Goal: Information Seeking & Learning: Compare options

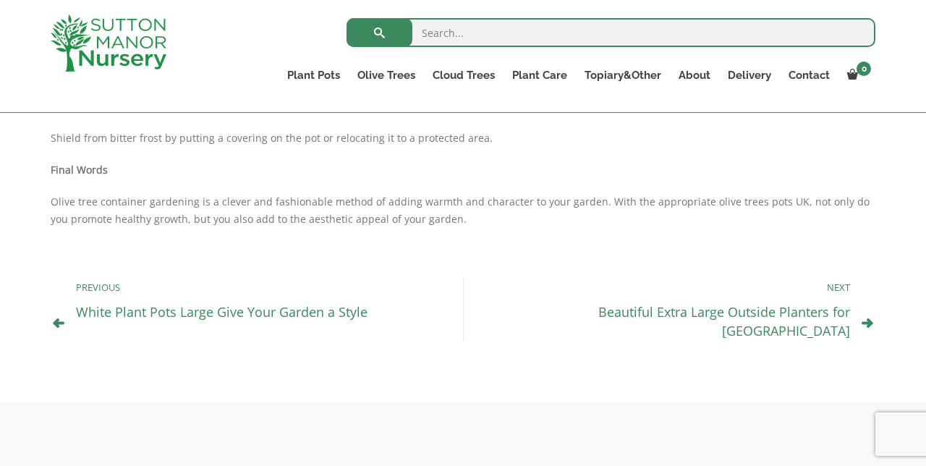
scroll to position [1302, 0]
click at [716, 317] on link "Beautiful Extra Large Outside Planters for UK" at bounding box center [724, 323] width 252 height 36
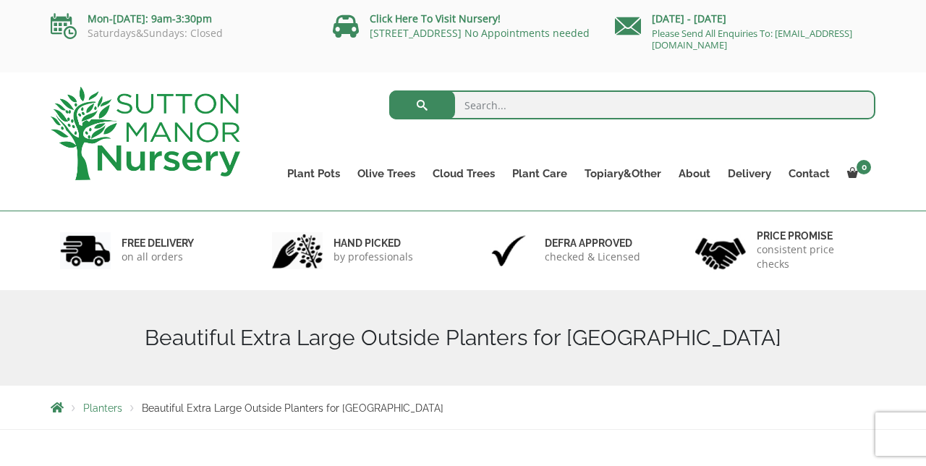
click at [315, 171] on link "Plant Pots" at bounding box center [314, 174] width 70 height 20
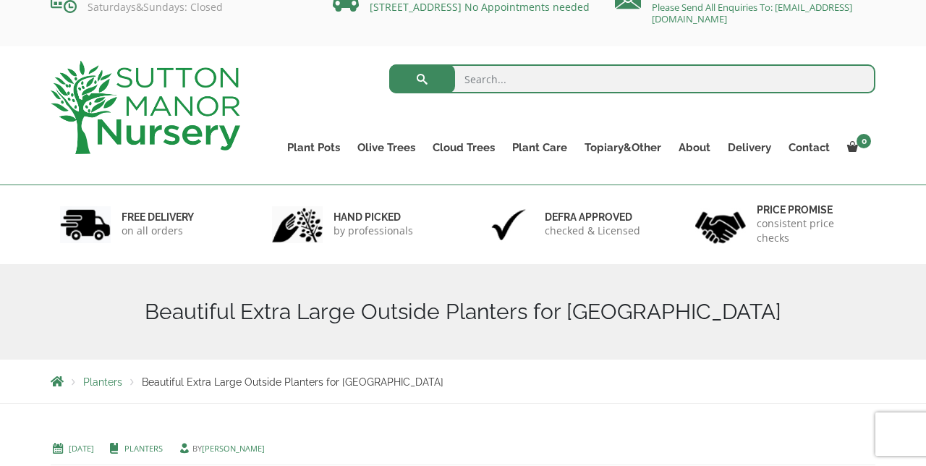
scroll to position [27, 0]
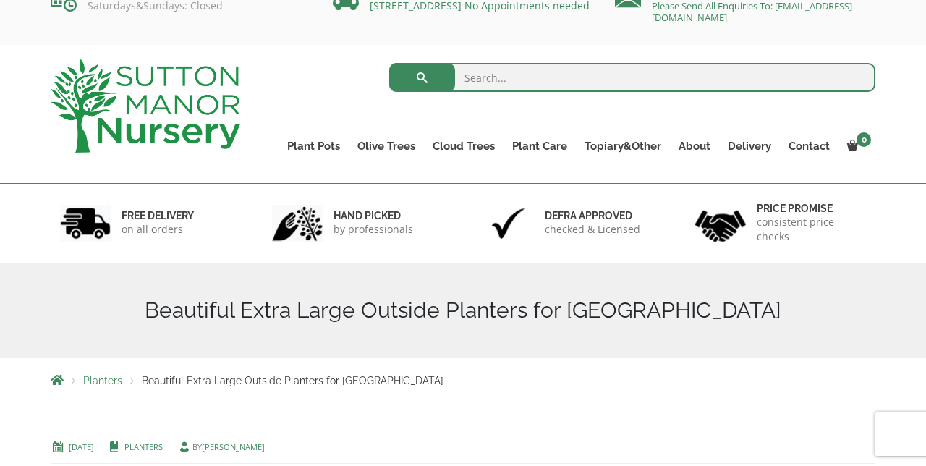
click at [0, 0] on link "Resin Bonded Pots" at bounding box center [0, 0] width 0 height 0
click at [0, 0] on link "The Amalfi Pots" at bounding box center [0, 0] width 0 height 0
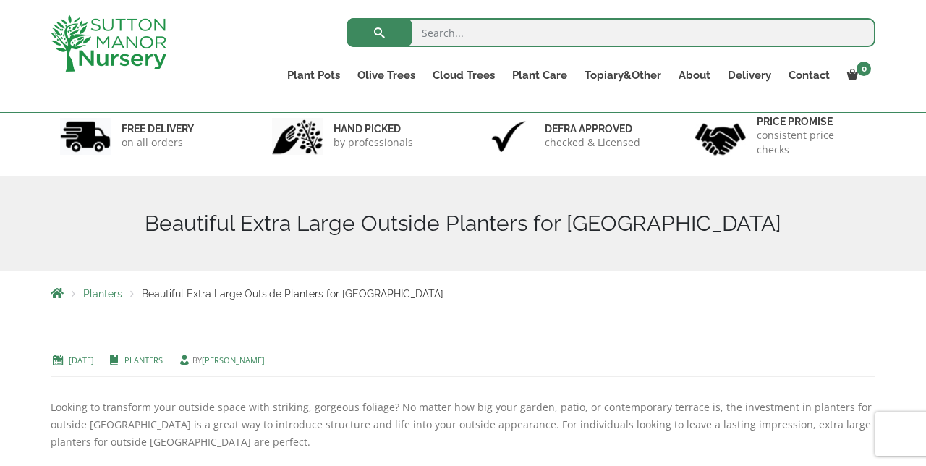
click at [0, 0] on link "Resin Bonded Pots" at bounding box center [0, 0] width 0 height 0
click at [0, 0] on link "The Milan Pots" at bounding box center [0, 0] width 0 height 0
click at [0, 0] on link "Resin Bonded Pots" at bounding box center [0, 0] width 0 height 0
click at [0, 0] on link "The Capri Pots" at bounding box center [0, 0] width 0 height 0
click at [0, 0] on link "Resin Bonded Pots" at bounding box center [0, 0] width 0 height 0
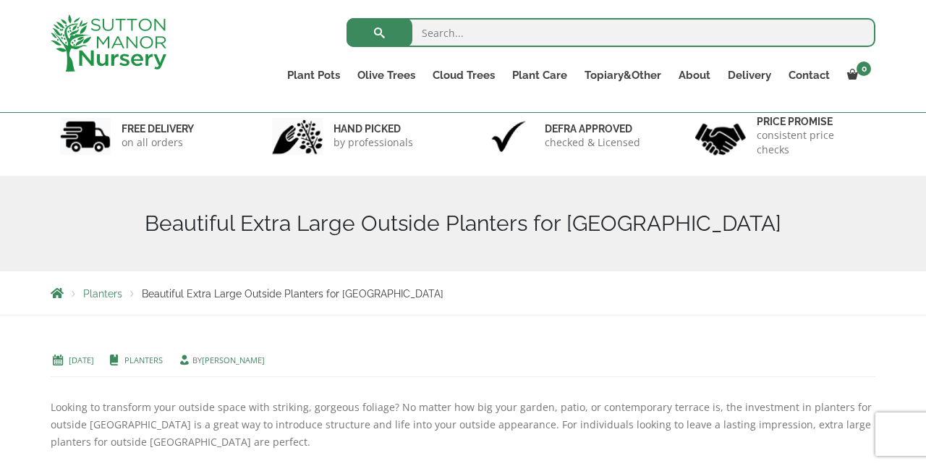
click at [0, 0] on link "The Brunello Pots" at bounding box center [0, 0] width 0 height 0
click at [0, 0] on link "Resin Bonded Pots" at bounding box center [0, 0] width 0 height 0
click at [0, 0] on link "The Venice Cube Pots" at bounding box center [0, 0] width 0 height 0
click at [0, 0] on link "Resin Bonded Pots" at bounding box center [0, 0] width 0 height 0
click at [0, 0] on link "The Barolo Pots" at bounding box center [0, 0] width 0 height 0
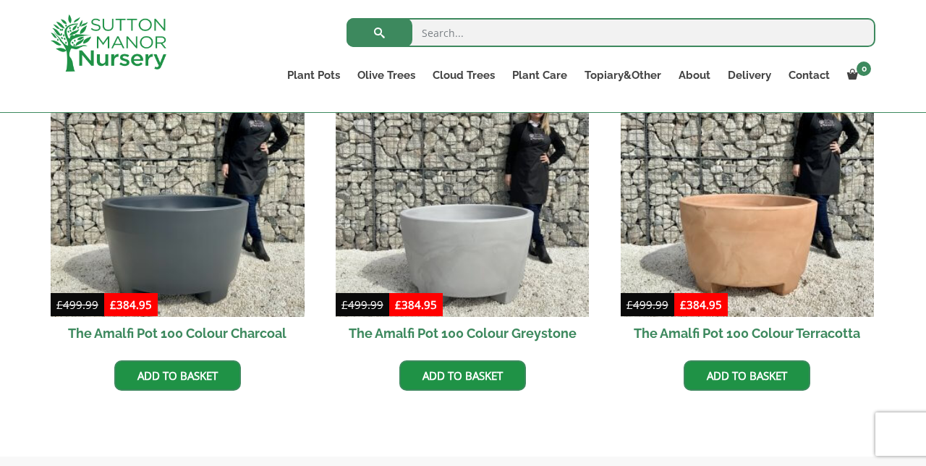
scroll to position [489, 0]
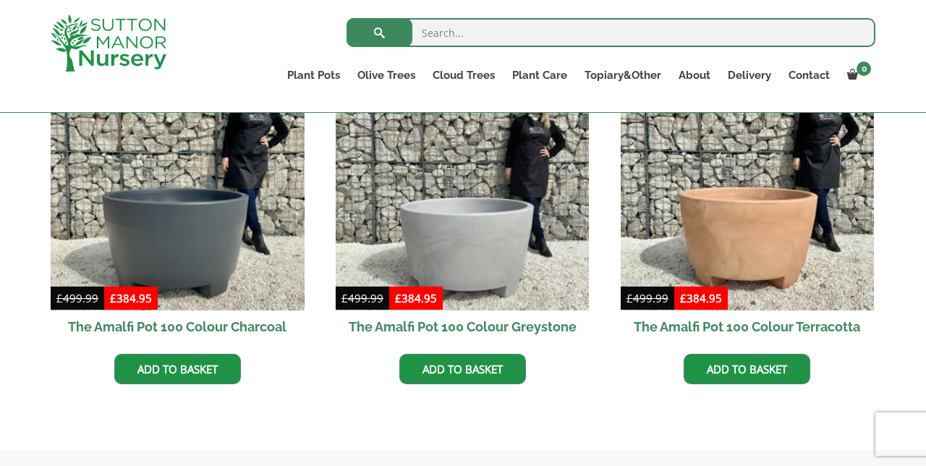
click at [756, 263] on img at bounding box center [748, 184] width 254 height 254
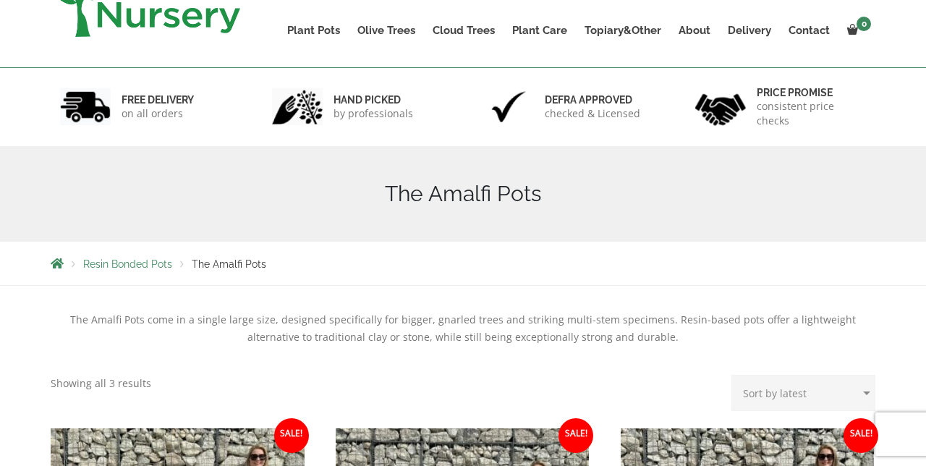
scroll to position [0, 0]
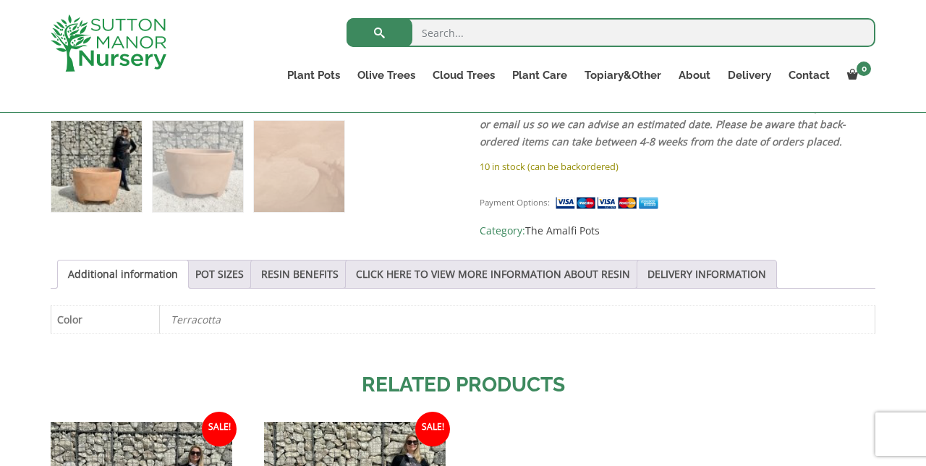
scroll to position [630, 0]
click at [237, 270] on link "POT SIZES" at bounding box center [219, 273] width 48 height 27
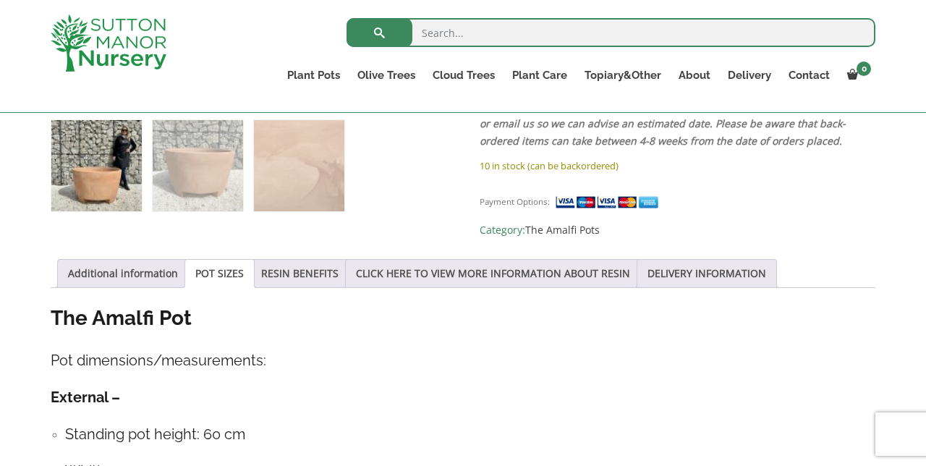
click at [217, 269] on link "POT SIZES" at bounding box center [219, 273] width 48 height 27
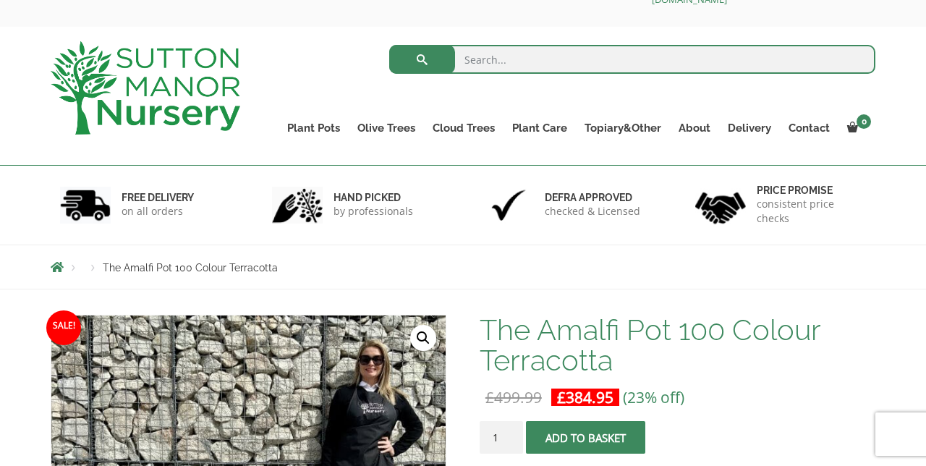
scroll to position [0, 0]
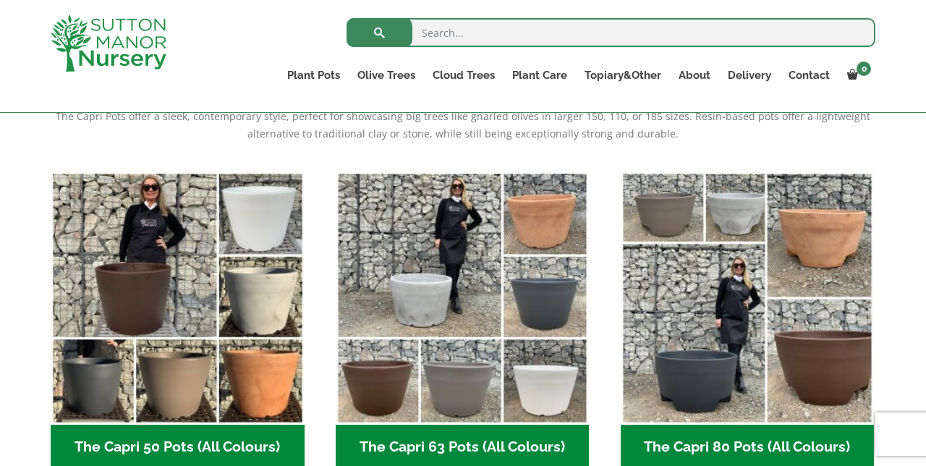
scroll to position [323, 0]
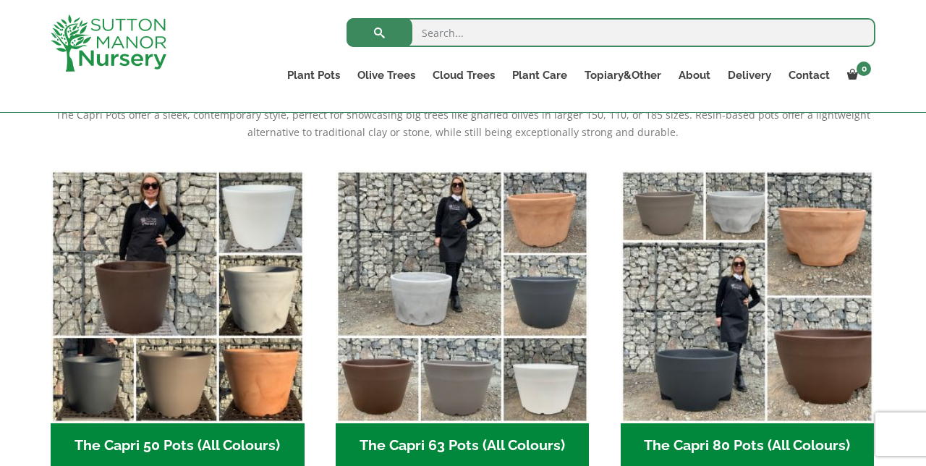
click at [833, 370] on img "Visit product category The Capri 80 Pots (All Colours)" at bounding box center [748, 297] width 254 height 254
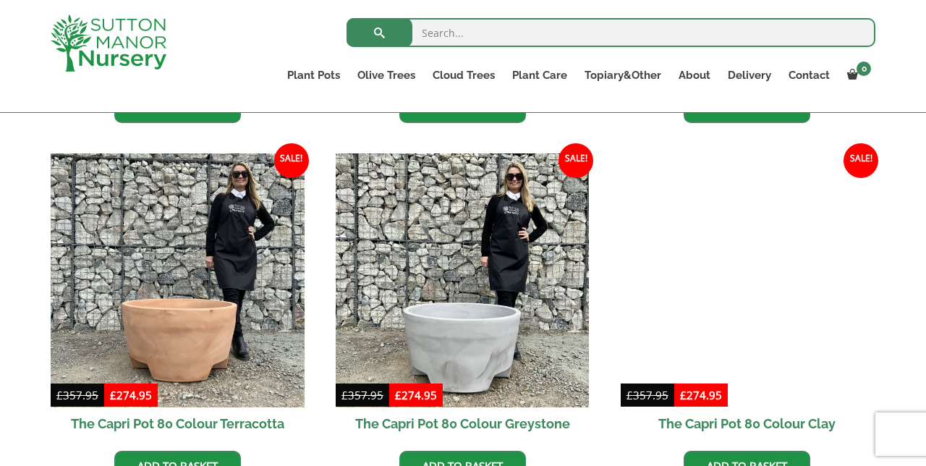
scroll to position [688, 0]
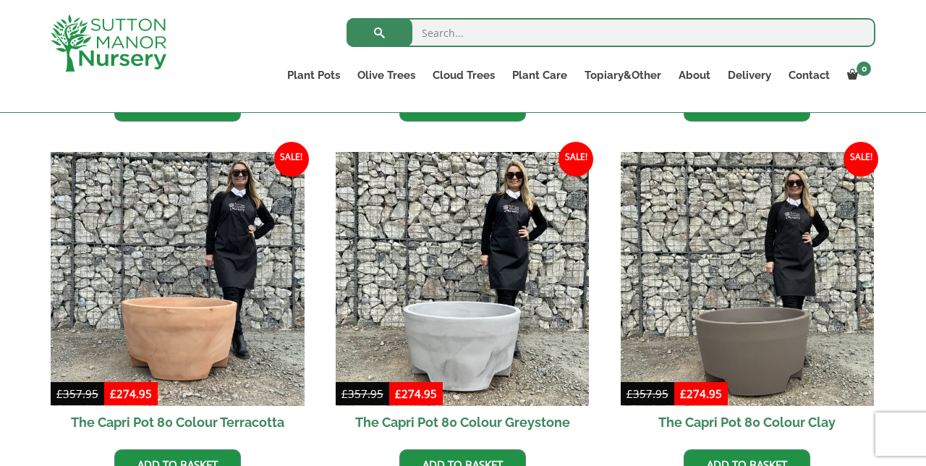
click at [213, 342] on img at bounding box center [178, 279] width 254 height 254
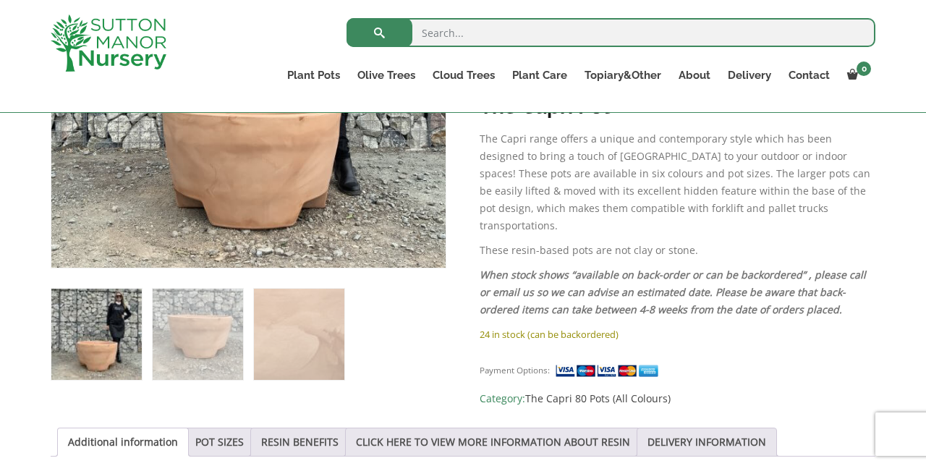
scroll to position [462, 0]
click at [216, 437] on link "POT SIZES" at bounding box center [219, 441] width 48 height 27
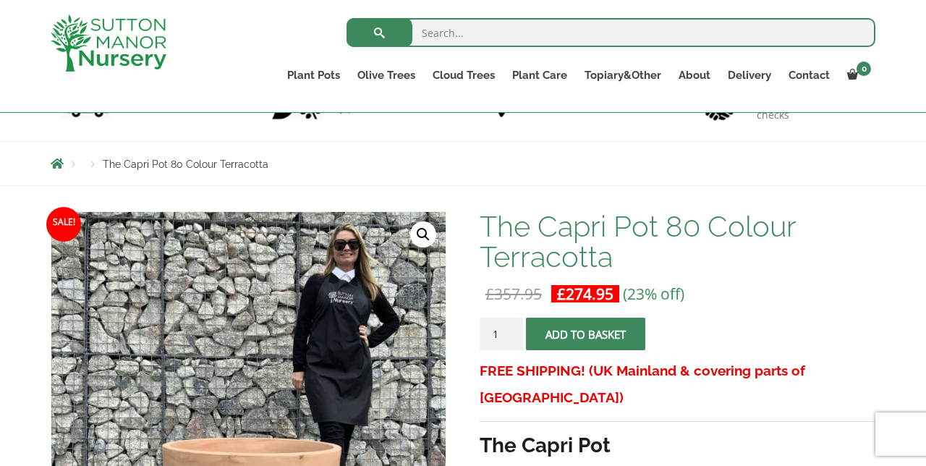
scroll to position [121, 0]
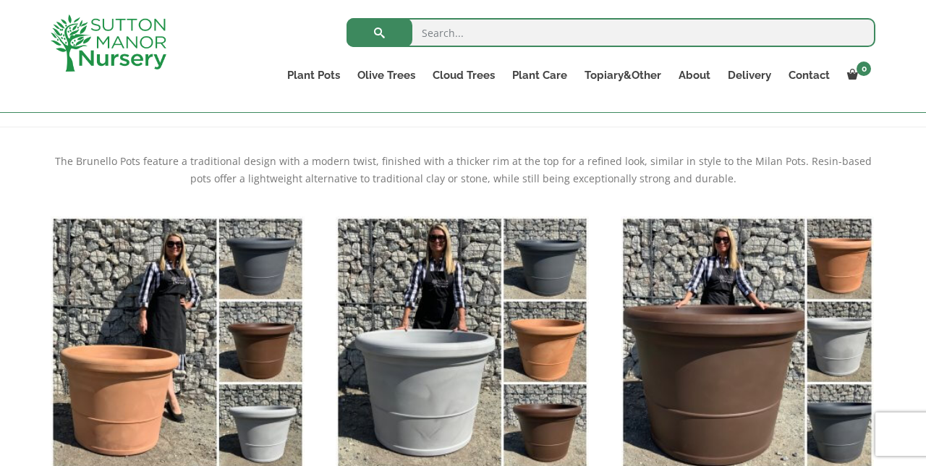
scroll to position [276, 0]
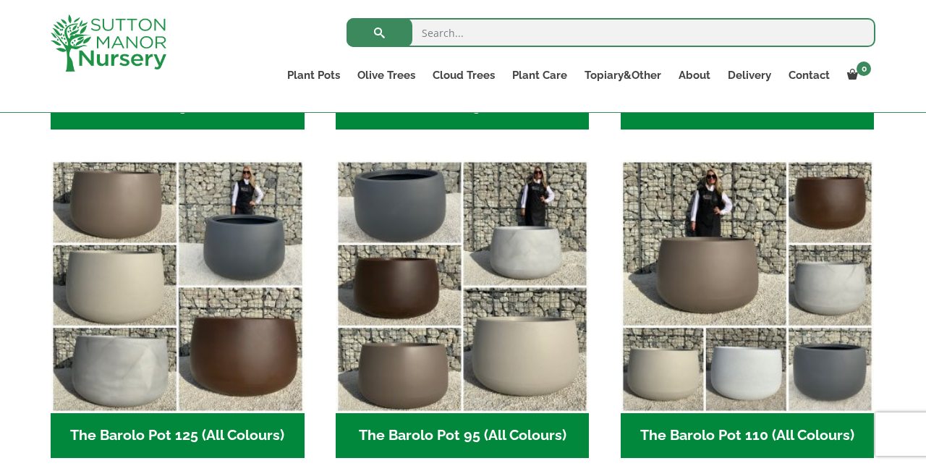
scroll to position [663, 0]
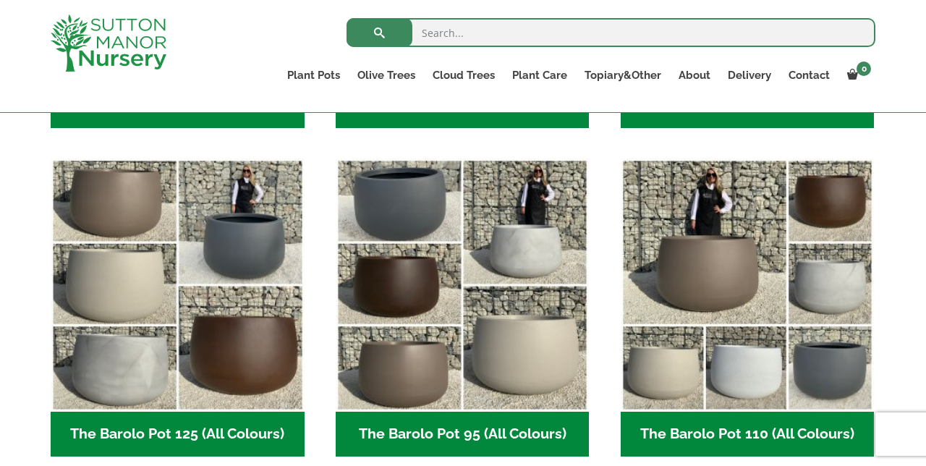
click at [475, 317] on img "Visit product category The Barolo Pot 95 (All Colours)" at bounding box center [463, 285] width 254 height 254
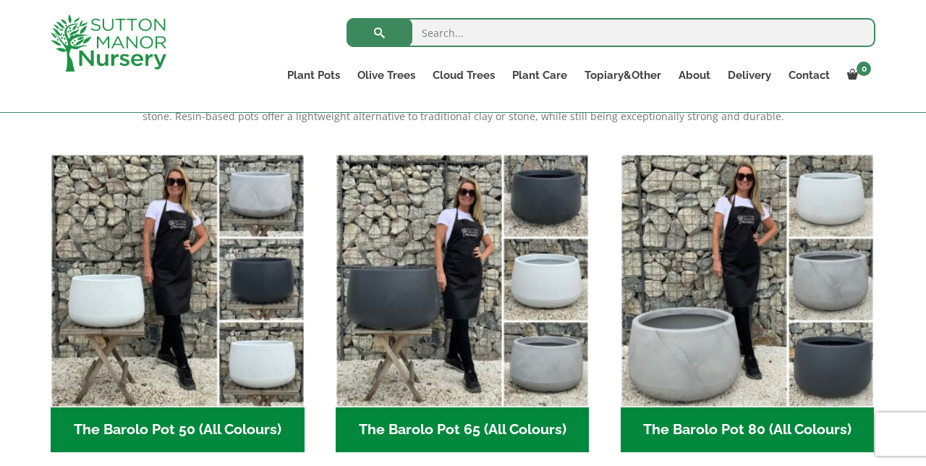
scroll to position [338, 0]
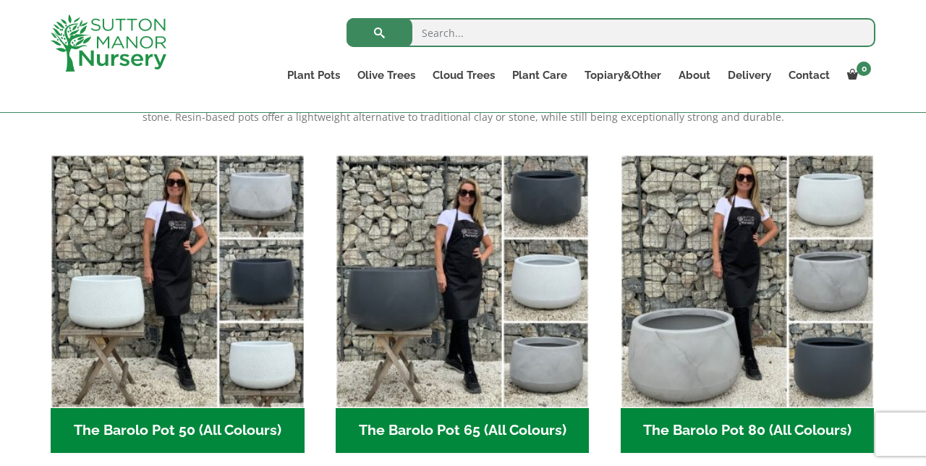
click at [742, 326] on img "Visit product category The Barolo Pot 80 (All Colours)" at bounding box center [748, 282] width 254 height 254
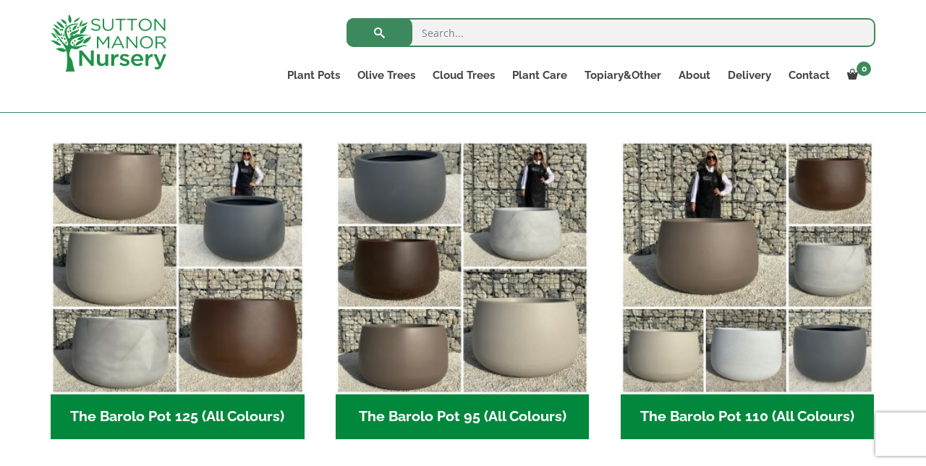
scroll to position [681, 0]
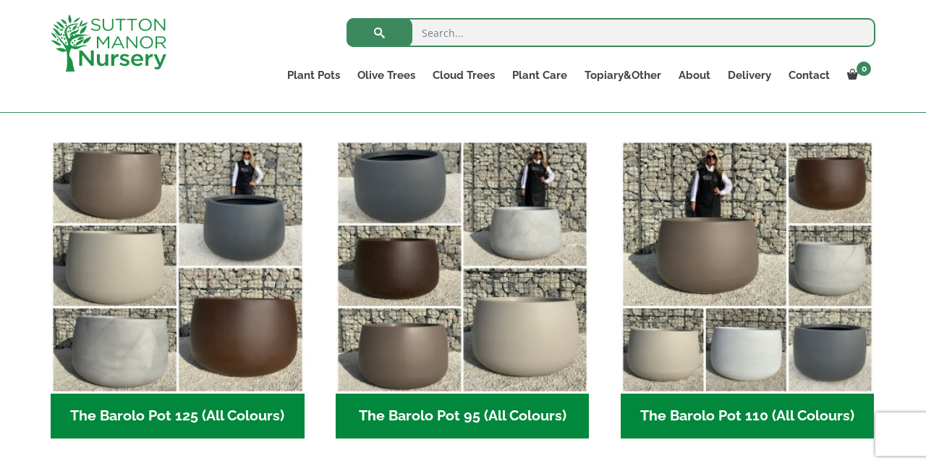
click at [488, 330] on img "Visit product category The Barolo Pot 95 (All Colours)" at bounding box center [463, 267] width 254 height 254
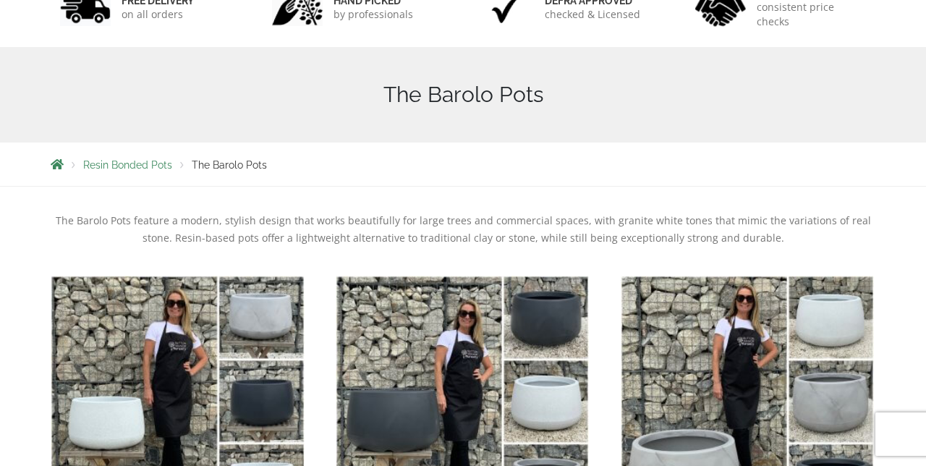
scroll to position [0, 0]
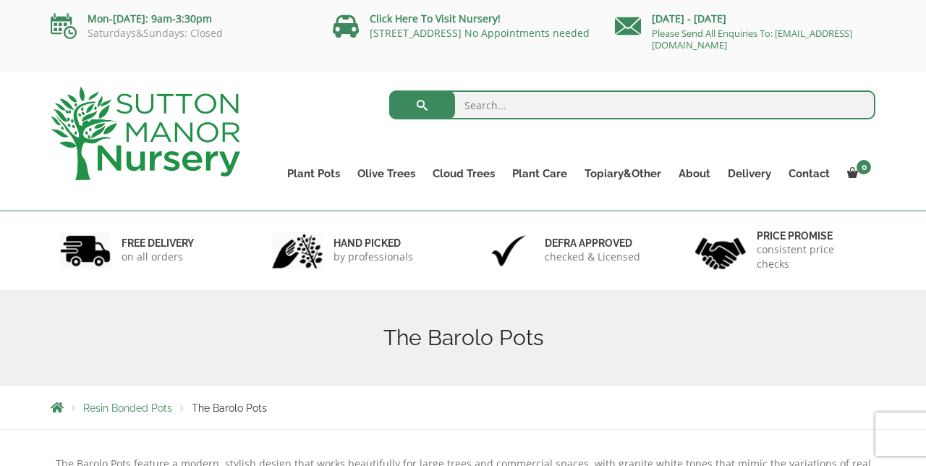
click at [322, 176] on link "Plant Pots" at bounding box center [314, 174] width 70 height 20
click at [0, 0] on link "The Atlantis Pots" at bounding box center [0, 0] width 0 height 0
click at [0, 0] on link "Wabi-Sabi" at bounding box center [0, 0] width 0 height 0
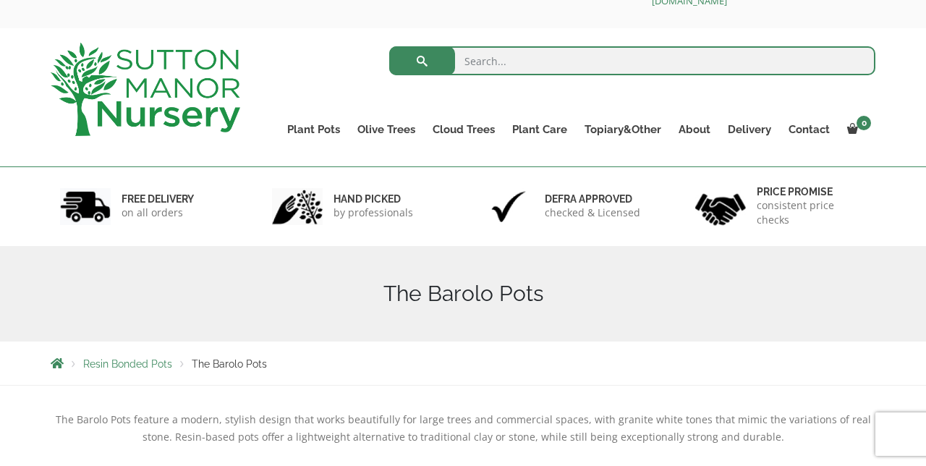
click at [378, 464] on div "The Barolo Pots feature a modern, stylish design that works beautifully for lar…" at bounding box center [463, 443] width 825 height 64
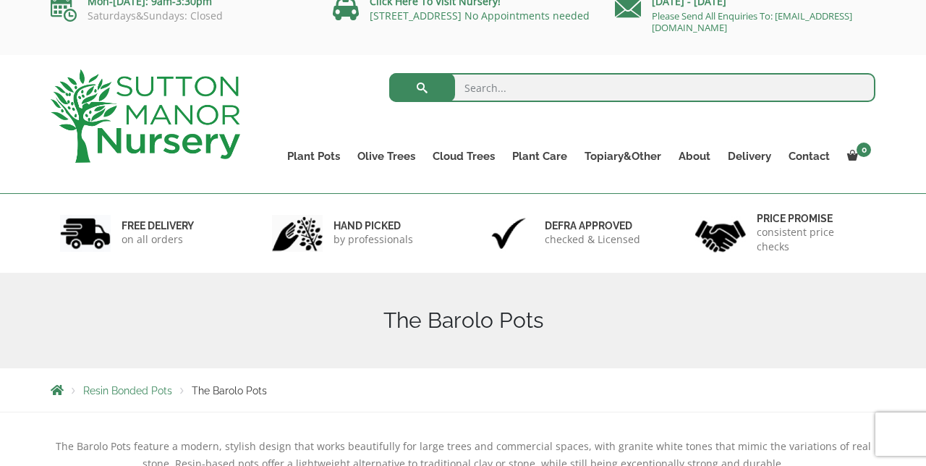
scroll to position [12, 0]
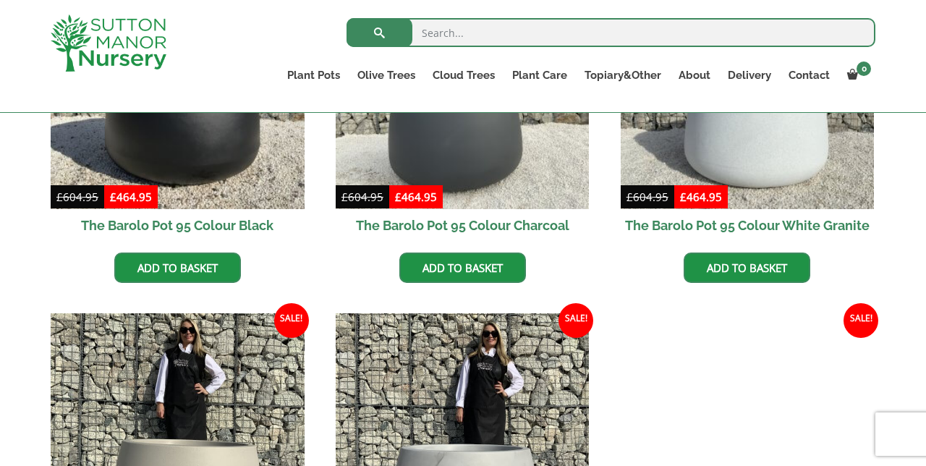
scroll to position [551, 0]
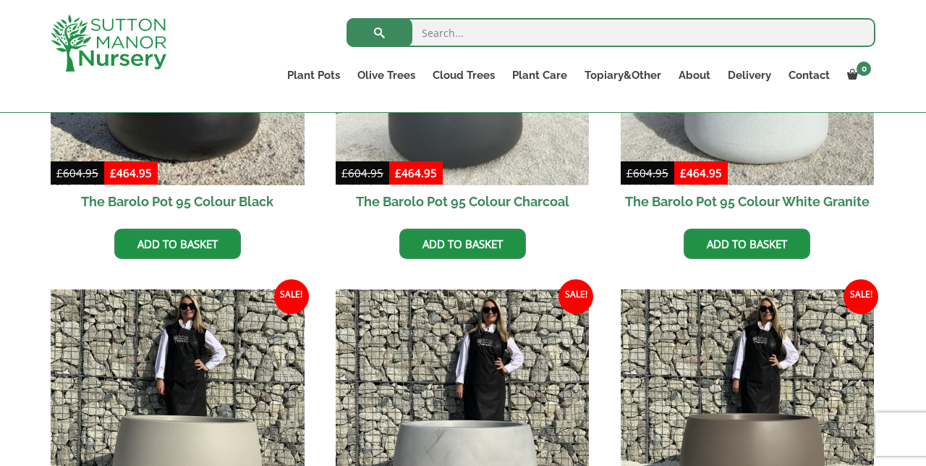
click at [716, 422] on img at bounding box center [748, 416] width 254 height 254
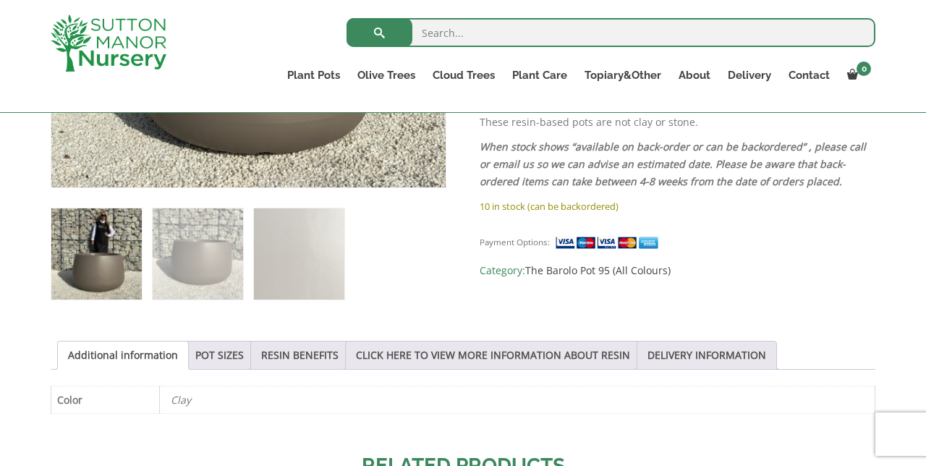
scroll to position [548, 0]
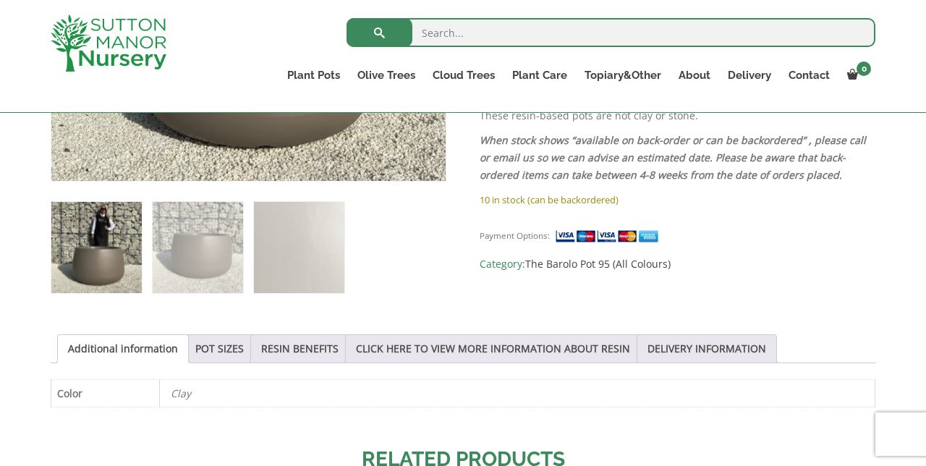
click at [213, 344] on link "POT SIZES" at bounding box center [219, 348] width 48 height 27
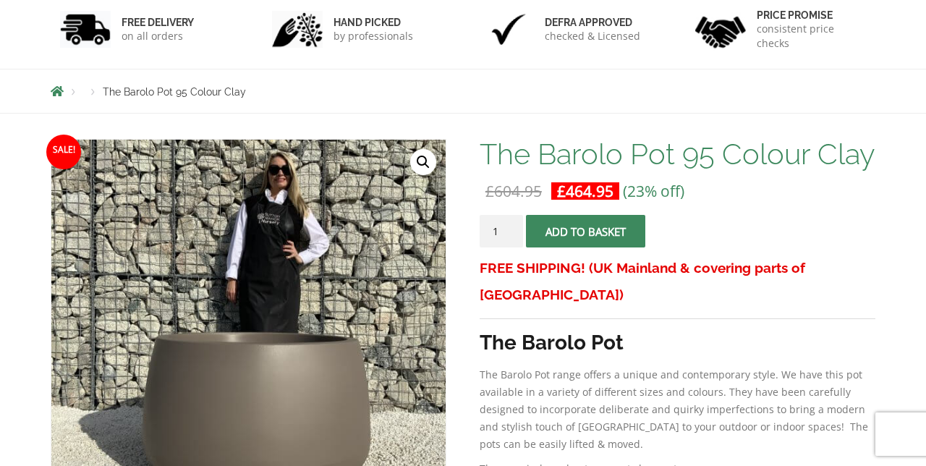
scroll to position [0, 0]
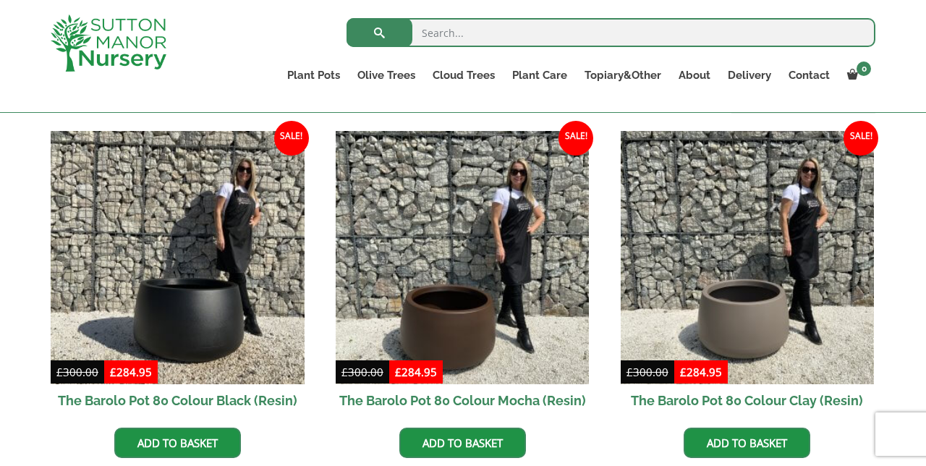
scroll to position [352, 0]
click at [504, 308] on img at bounding box center [463, 258] width 254 height 254
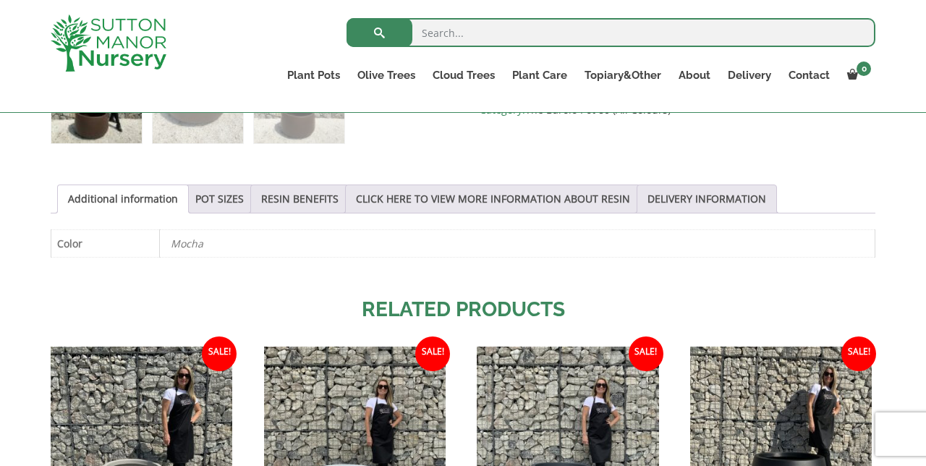
scroll to position [699, 0]
click at [234, 198] on link "POT SIZES" at bounding box center [219, 197] width 48 height 27
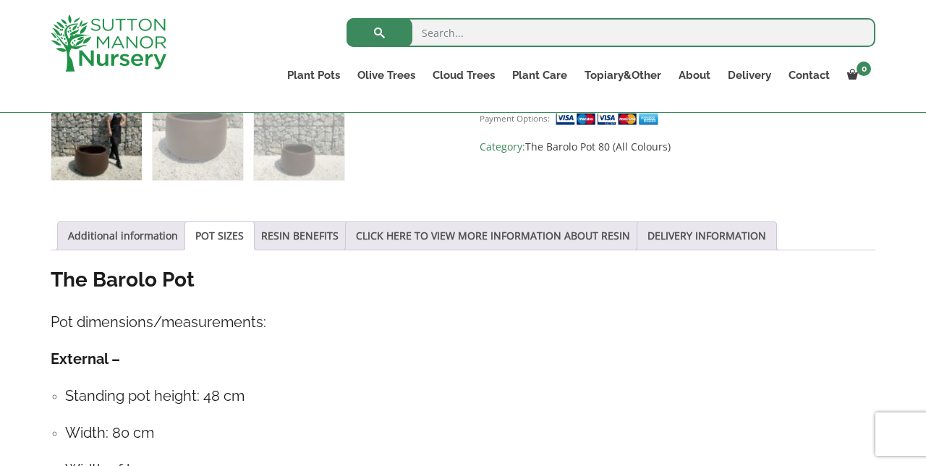
click at [527, 414] on ul "Standing pot height: 48 cm Width: 80 cm Width of base: 71 cm" at bounding box center [463, 433] width 825 height 96
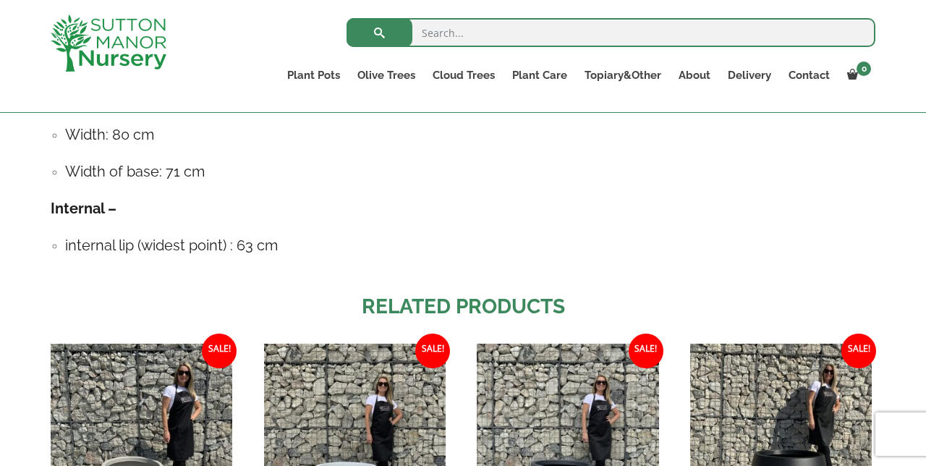
scroll to position [957, 0]
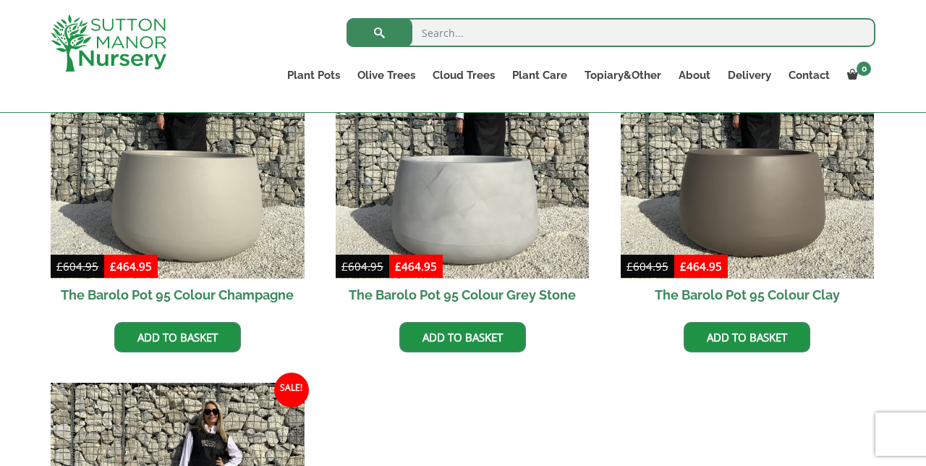
scroll to position [758, 0]
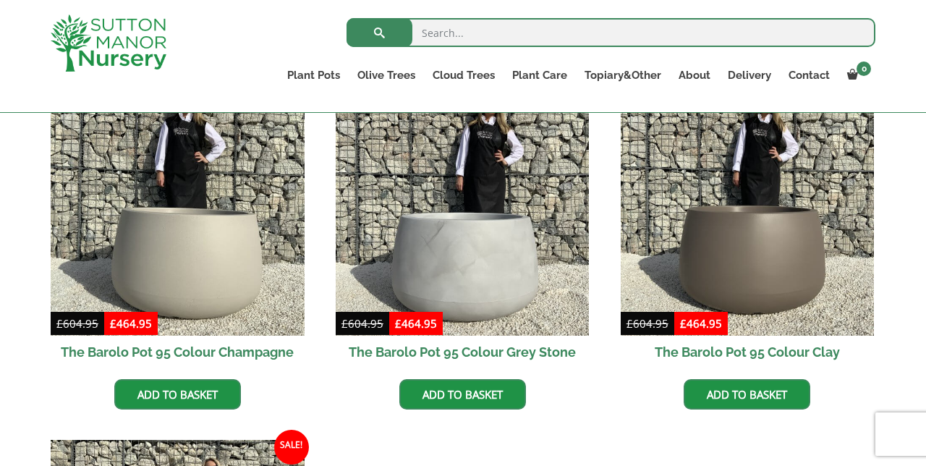
click at [749, 275] on img at bounding box center [748, 209] width 254 height 254
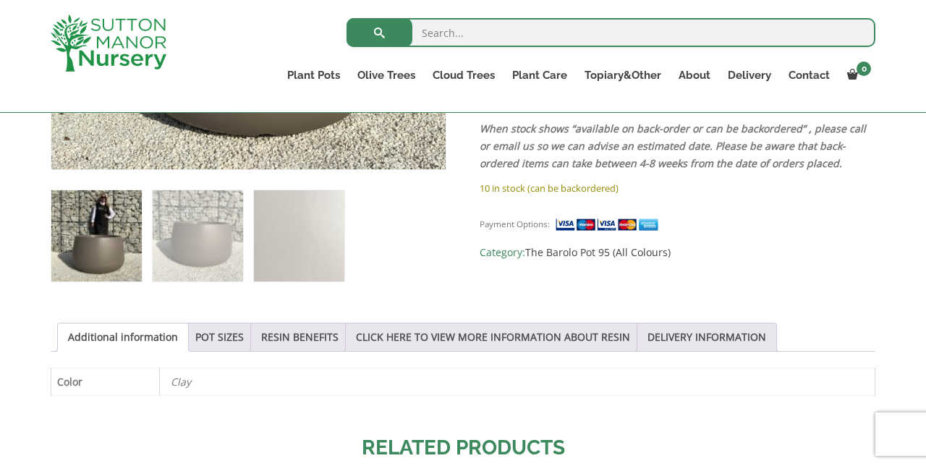
scroll to position [561, 0]
click at [226, 338] on link "POT SIZES" at bounding box center [219, 336] width 48 height 27
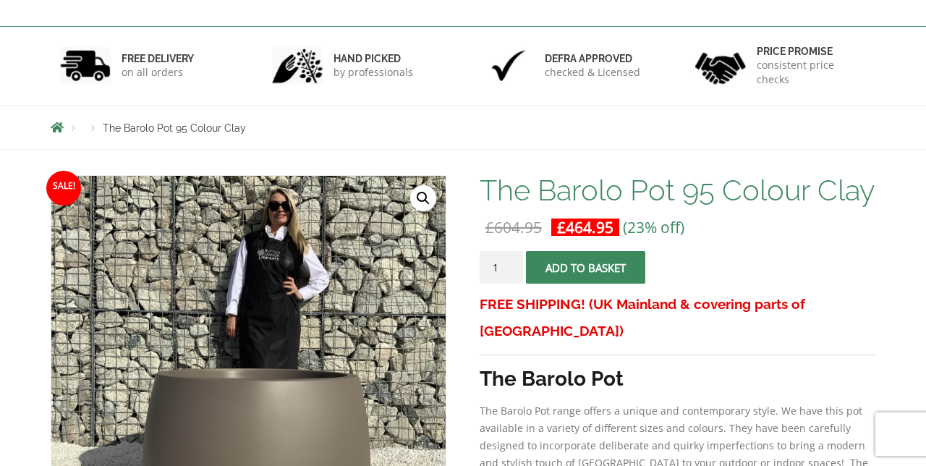
scroll to position [0, 0]
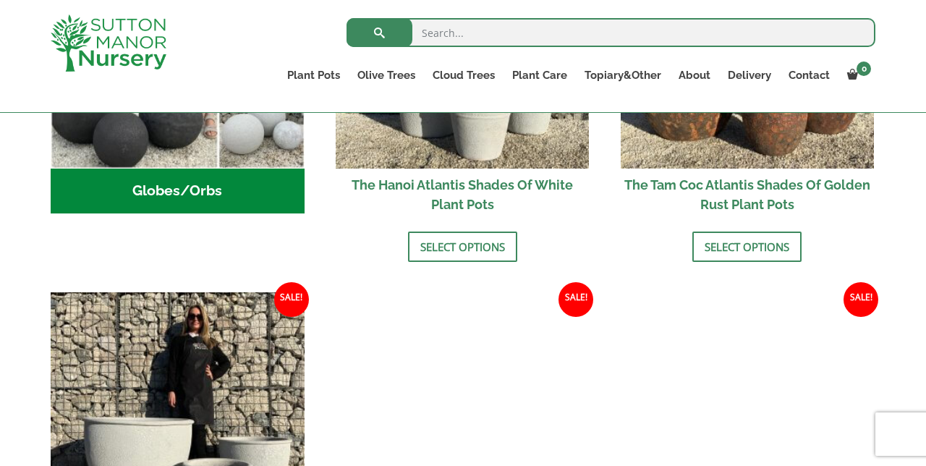
scroll to position [670, 0]
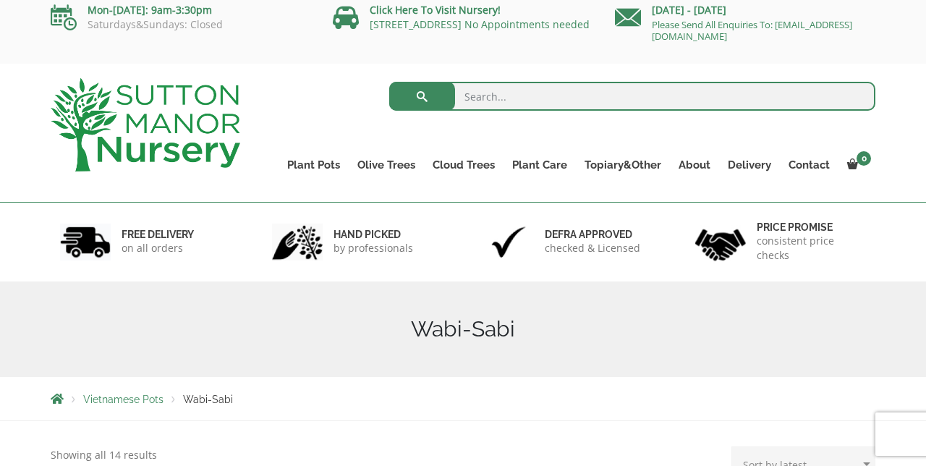
scroll to position [2, 0]
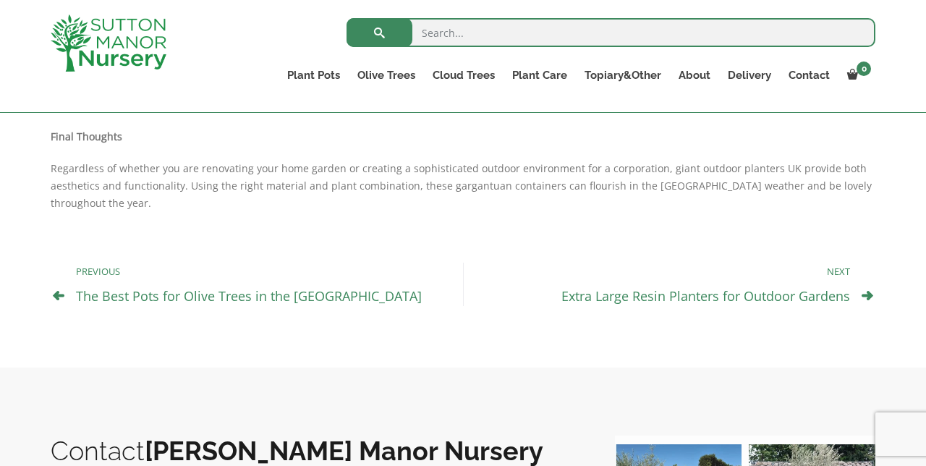
scroll to position [1223, 0]
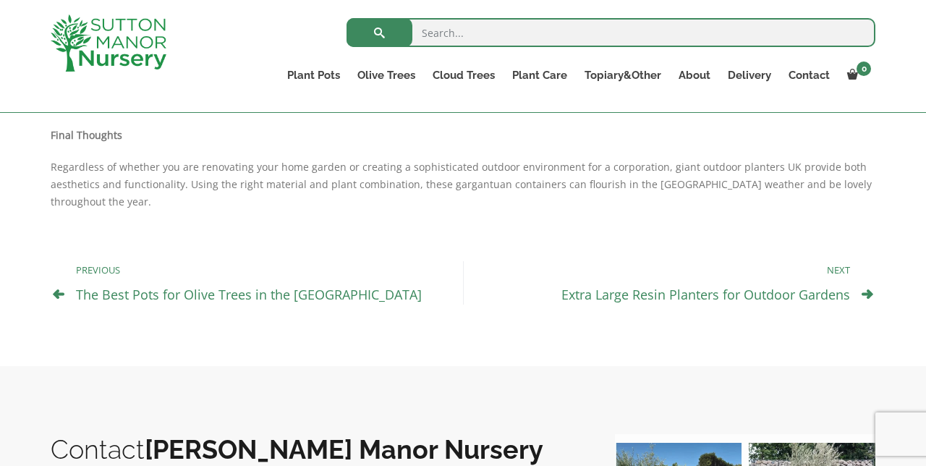
click at [234, 286] on link "The Best Pots for Olive Trees in the UK" at bounding box center [249, 294] width 346 height 17
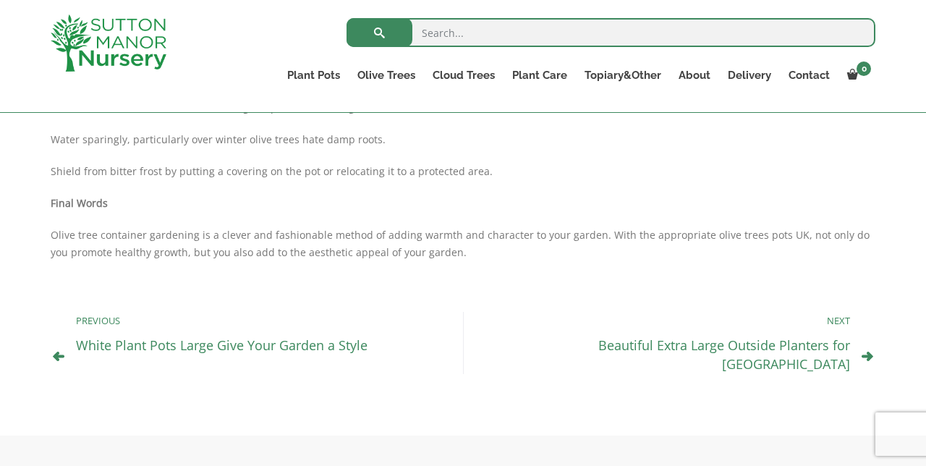
scroll to position [1270, 0]
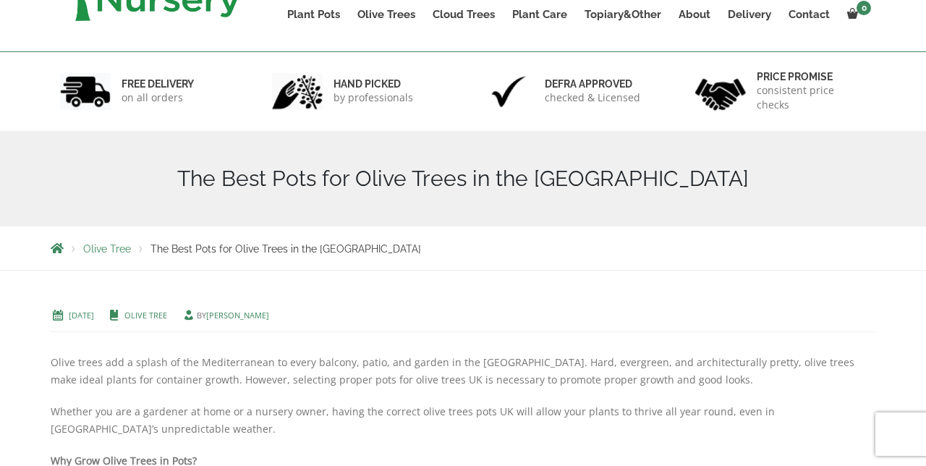
scroll to position [0, 0]
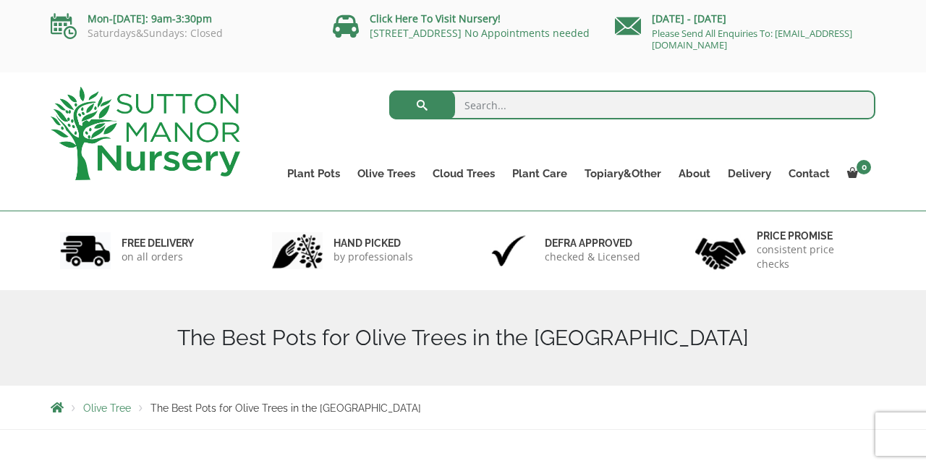
click at [0, 0] on ul "Resin Bonded Pots The Amalfi Pots The Milan Pots The Capri Pots The Brunello Po…" at bounding box center [0, 0] width 0 height 0
click at [0, 0] on link "Resin Bonded Pots" at bounding box center [0, 0] width 0 height 0
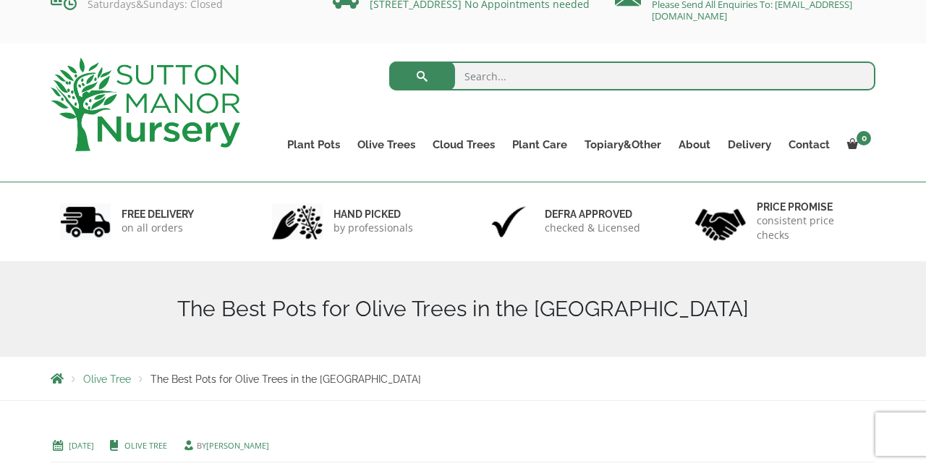
scroll to position [30, 0]
click at [0, 0] on link "The Olive Jar" at bounding box center [0, 0] width 0 height 0
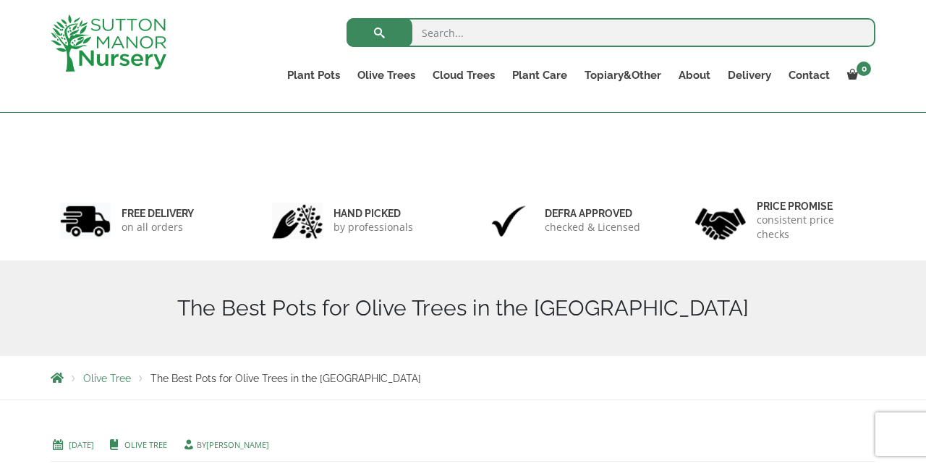
scroll to position [90, 0]
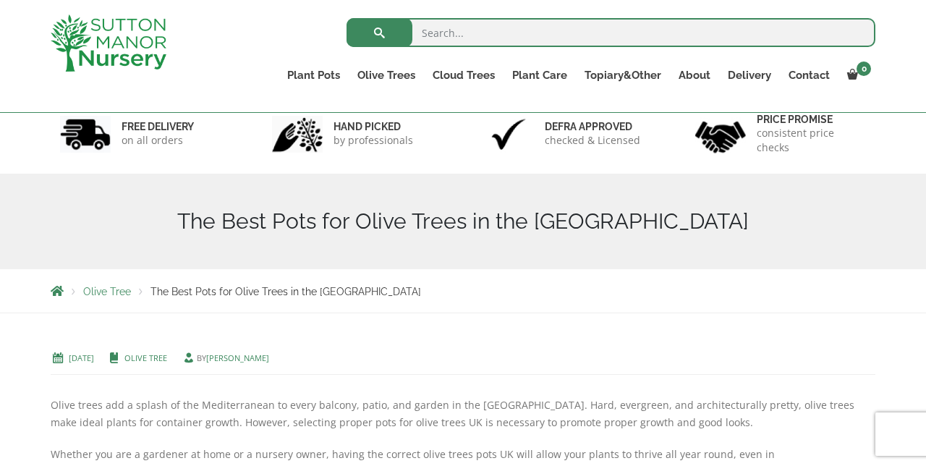
click at [0, 0] on link "Resin Bonded Pots" at bounding box center [0, 0] width 0 height 0
click at [0, 0] on link "The Sicilian Pots" at bounding box center [0, 0] width 0 height 0
click at [0, 0] on link "Resin Bonded Pots" at bounding box center [0, 0] width 0 height 0
click at [0, 0] on link "The Mediterranean Pots" at bounding box center [0, 0] width 0 height 0
click at [0, 0] on link "Resin Bonded Pots" at bounding box center [0, 0] width 0 height 0
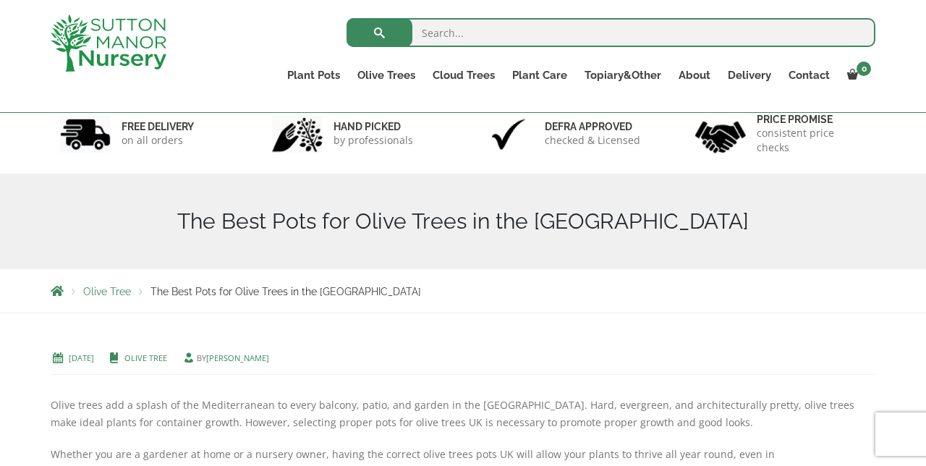
click at [0, 0] on link "The San Marino Pots" at bounding box center [0, 0] width 0 height 0
click at [0, 0] on link "Resin Bonded Pots" at bounding box center [0, 0] width 0 height 0
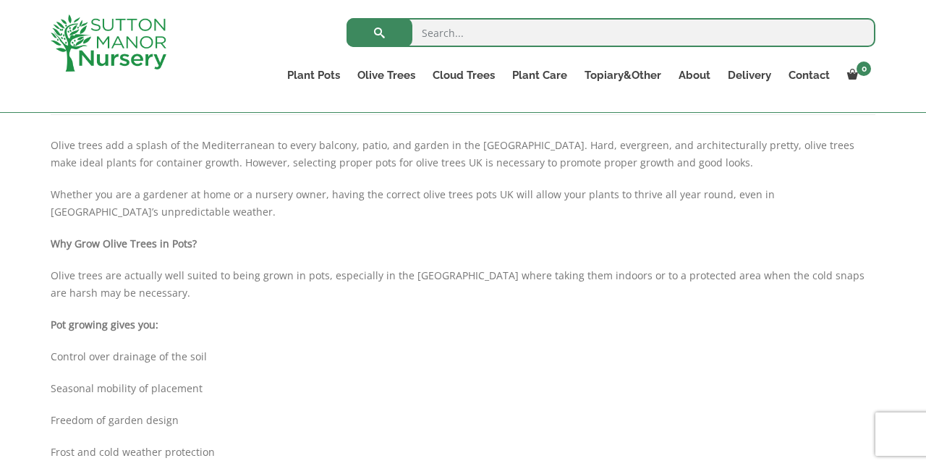
scroll to position [352, 0]
click at [0, 0] on link "The Pompei Pots" at bounding box center [0, 0] width 0 height 0
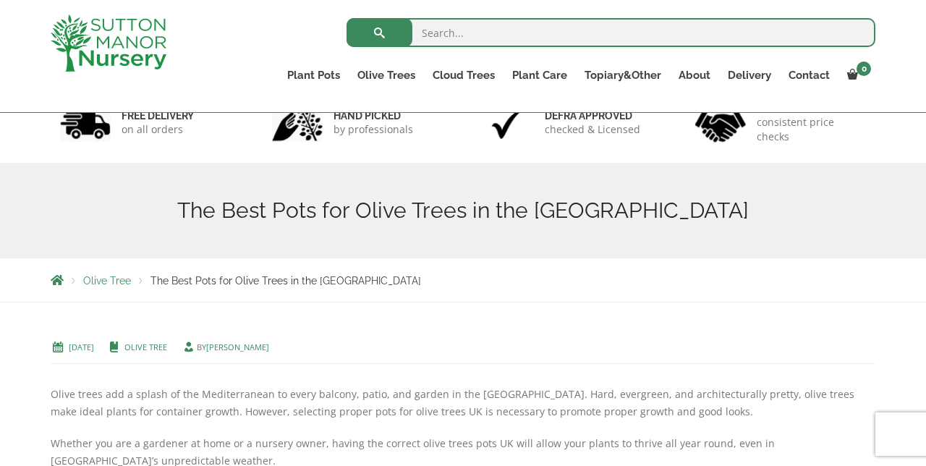
scroll to position [0, 0]
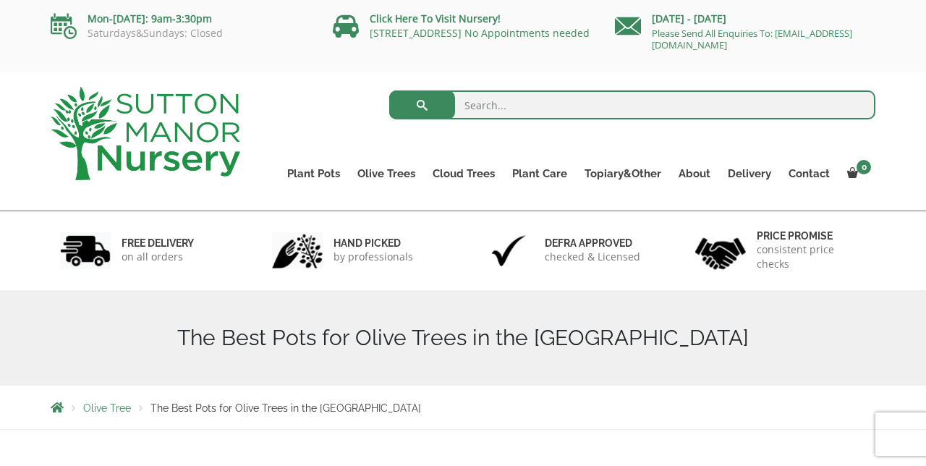
click at [0, 0] on link "Resin Bonded Pots" at bounding box center [0, 0] width 0 height 0
click at [0, 0] on link "The Amalfi Pots" at bounding box center [0, 0] width 0 height 0
click at [0, 0] on link "Resin Bonded Pots" at bounding box center [0, 0] width 0 height 0
click at [0, 0] on link "The Milan Pots" at bounding box center [0, 0] width 0 height 0
click at [0, 0] on link "Resin Bonded Pots" at bounding box center [0, 0] width 0 height 0
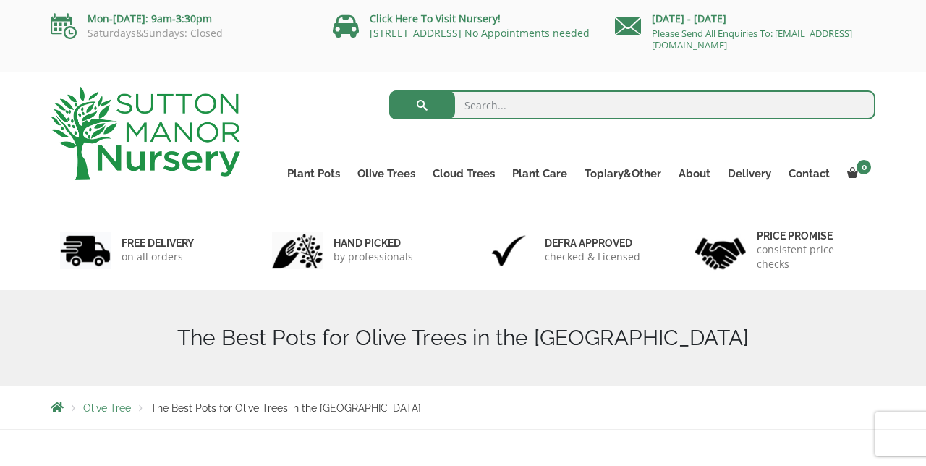
click at [0, 0] on link "The Capri Pots" at bounding box center [0, 0] width 0 height 0
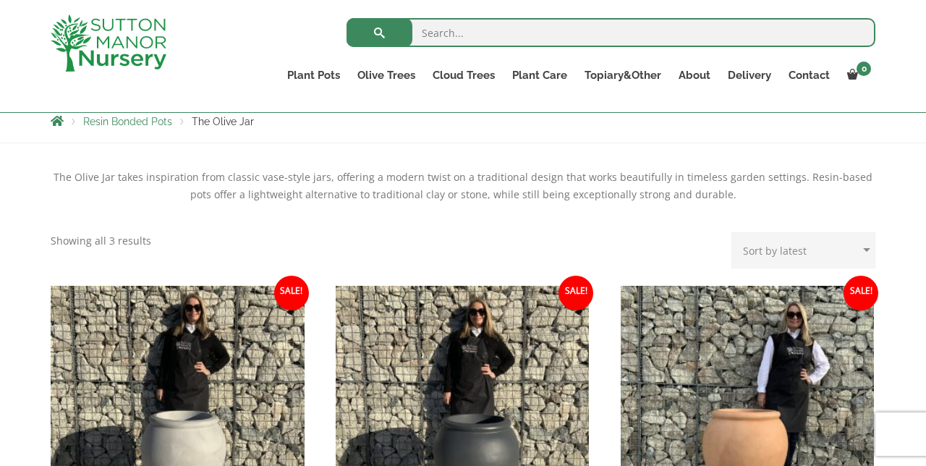
scroll to position [258, 0]
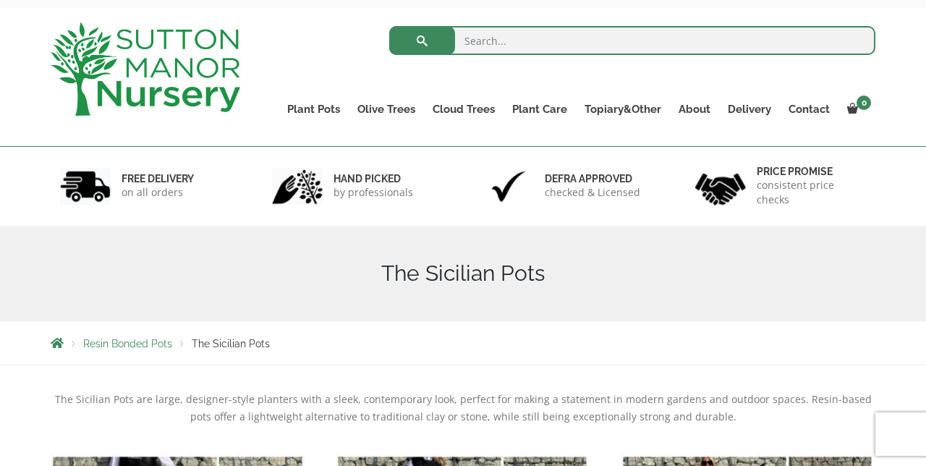
scroll to position [59, 0]
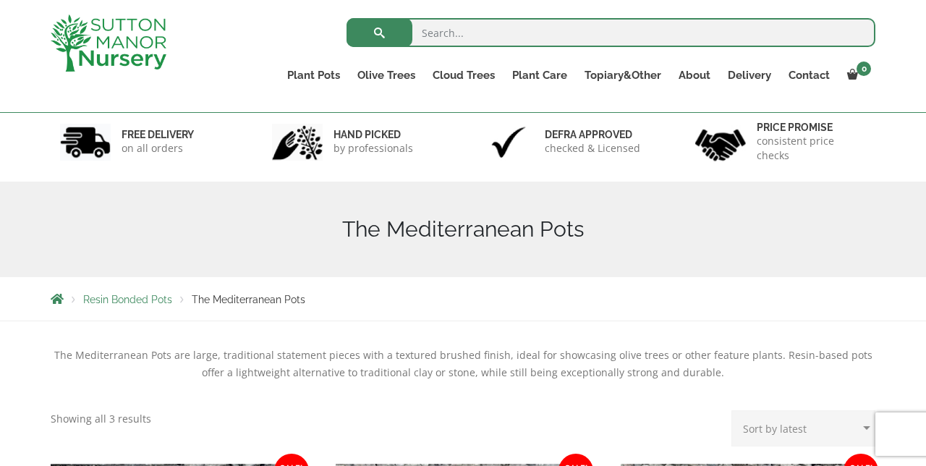
scroll to position [82, 0]
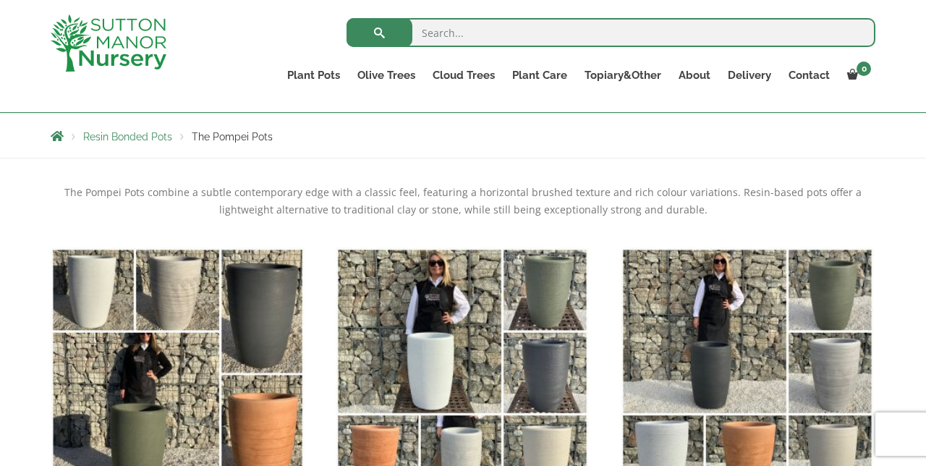
scroll to position [245, 0]
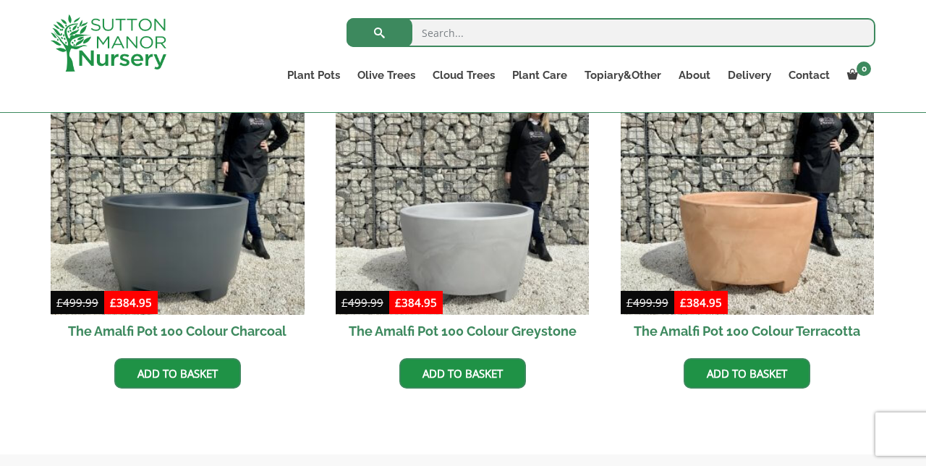
scroll to position [383, 0]
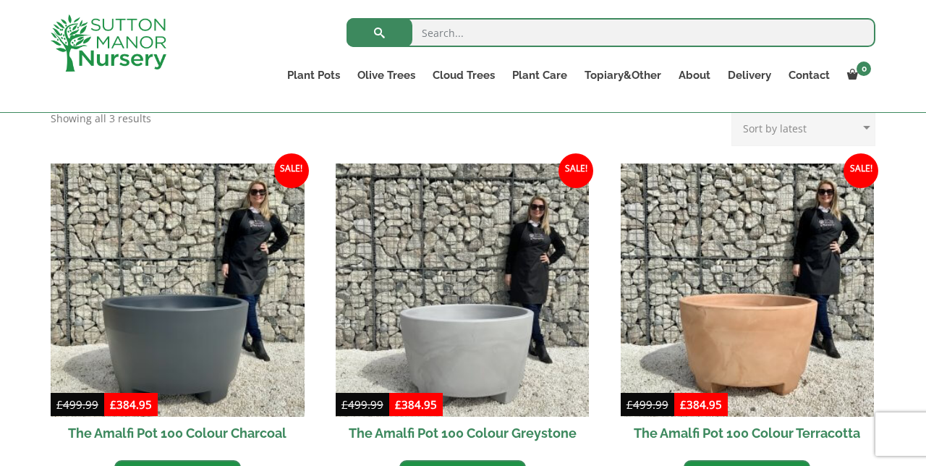
click at [761, 324] on img at bounding box center [748, 291] width 254 height 254
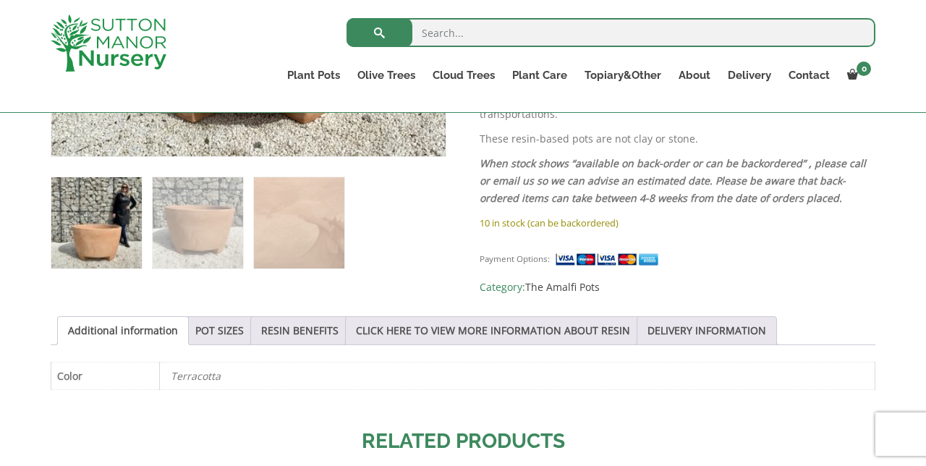
scroll to position [574, 0]
click at [213, 326] on link "POT SIZES" at bounding box center [219, 329] width 48 height 27
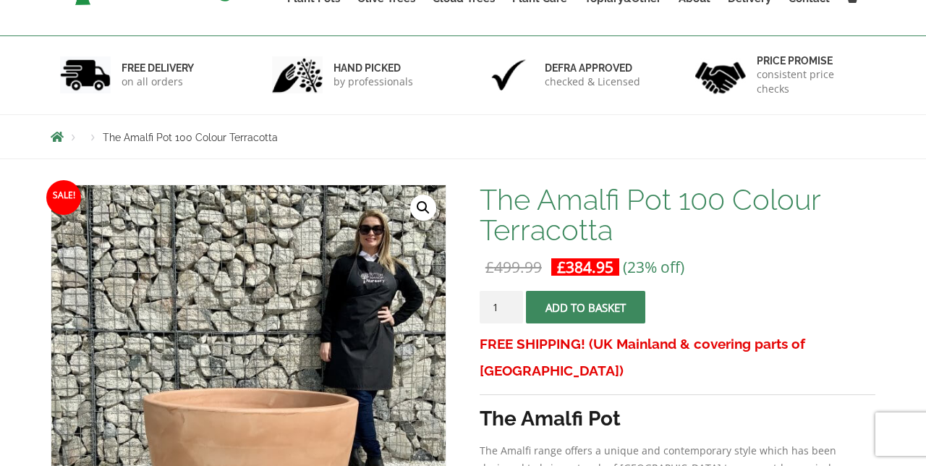
scroll to position [0, 0]
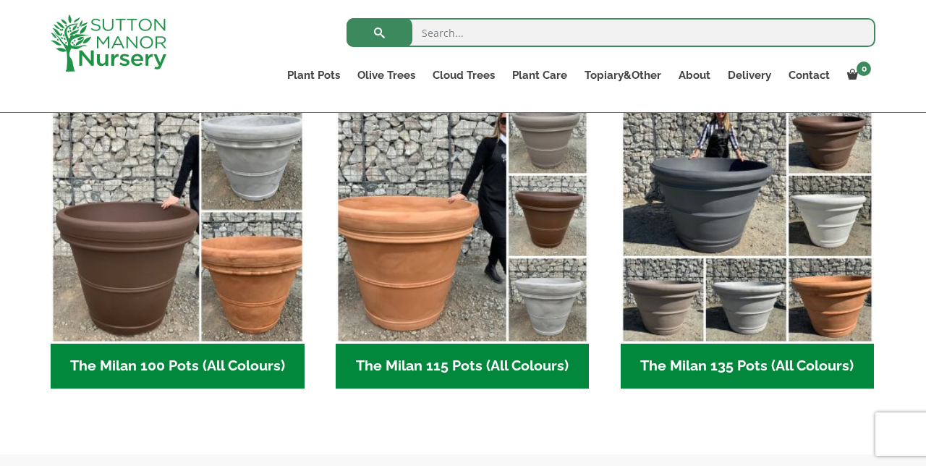
scroll to position [731, 0]
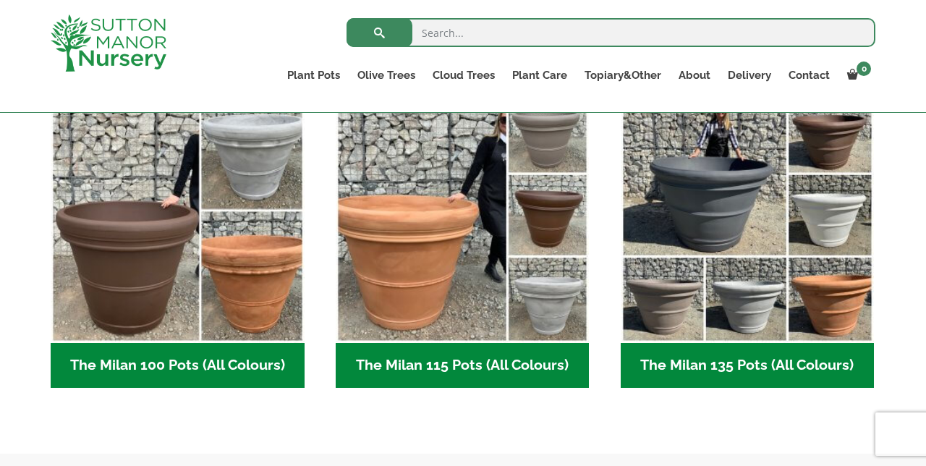
click at [273, 299] on img "Visit product category The Milan 100 Pots (All Colours)" at bounding box center [178, 217] width 254 height 254
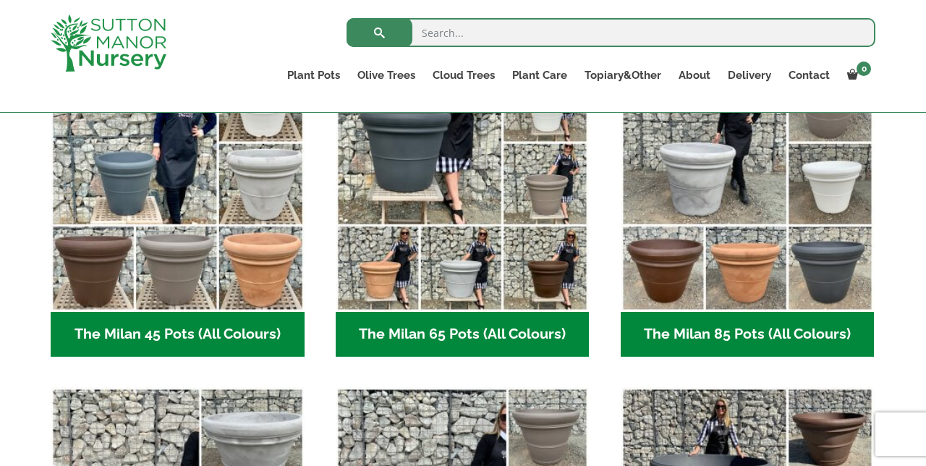
scroll to position [433, 0]
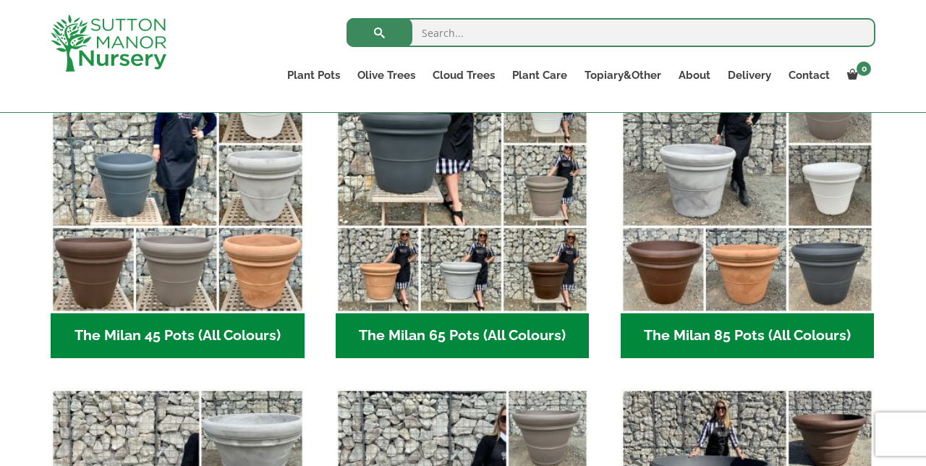
click at [739, 262] on img "Visit product category The Milan 85 Pots (All Colours)" at bounding box center [748, 187] width 254 height 254
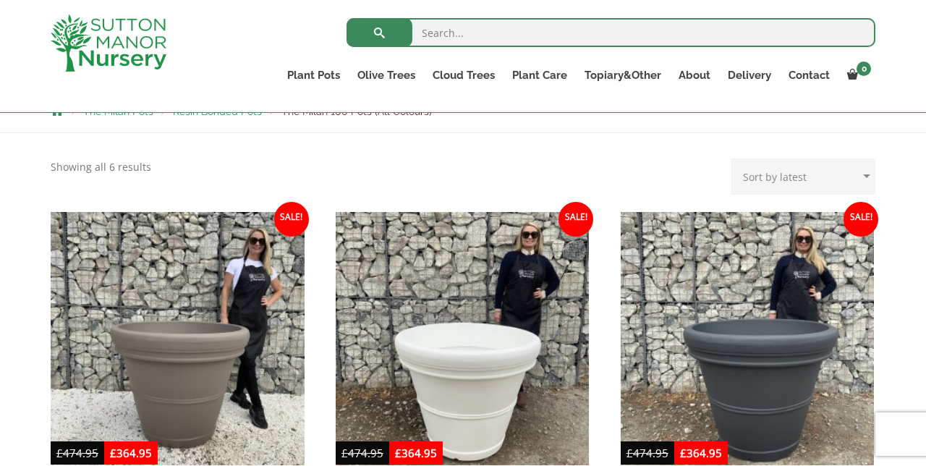
scroll to position [276, 0]
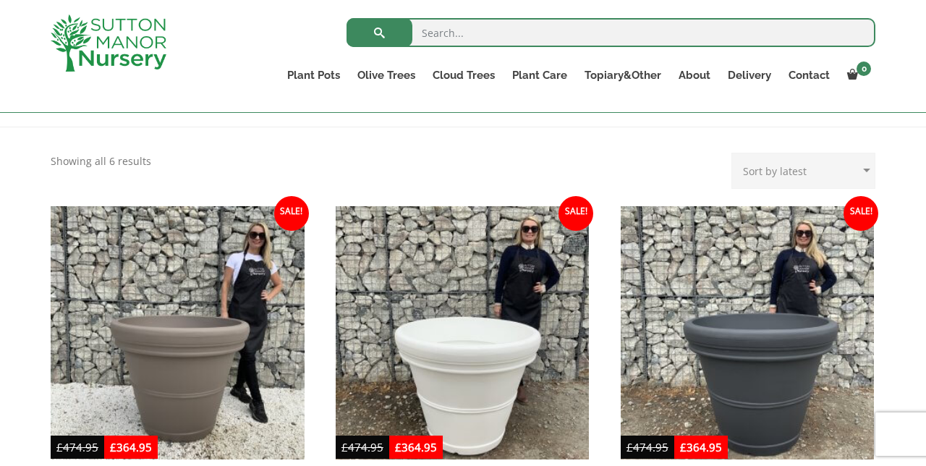
click at [417, 433] on img at bounding box center [463, 333] width 254 height 254
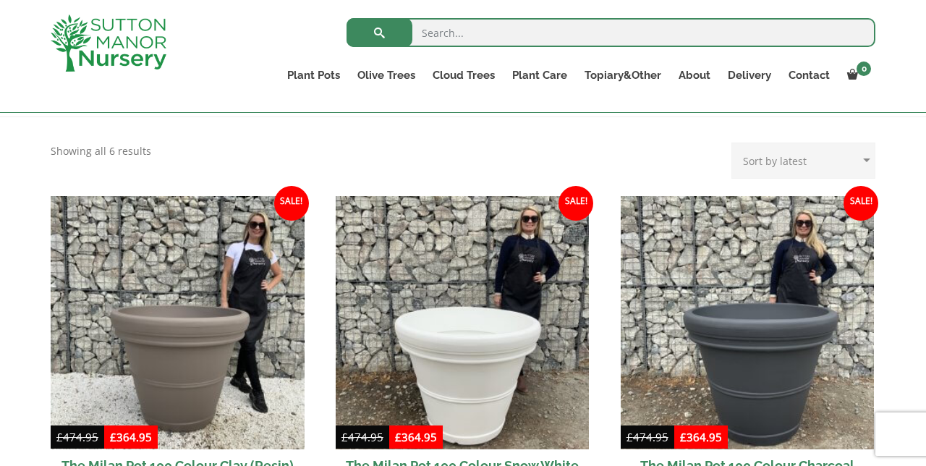
scroll to position [337, 0]
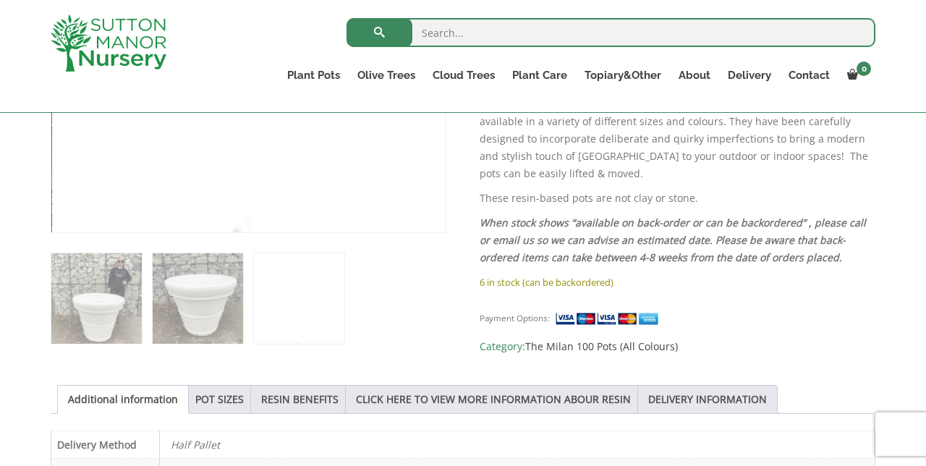
scroll to position [531, 0]
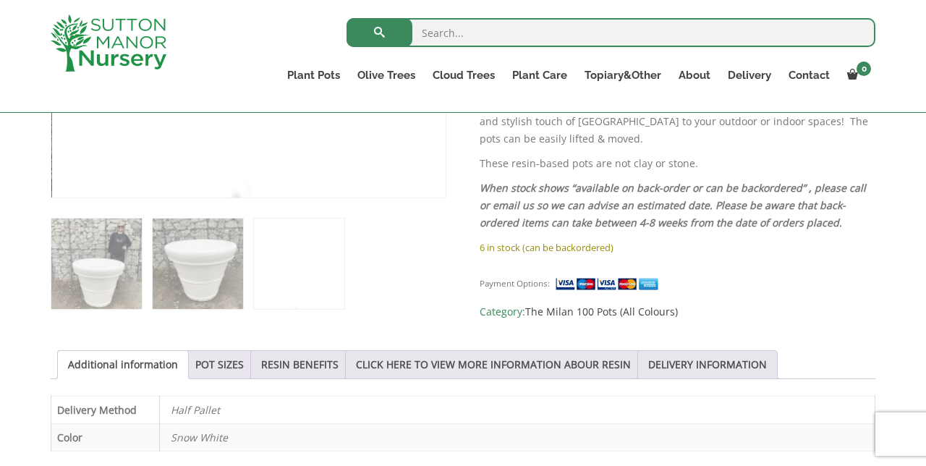
click at [347, 465] on div "Sale! 🔍 The Milan Pot 100 Colour Snow White £ 474.95 Original price was: £474.9…" at bounding box center [463, 324] width 825 height 1043
click at [224, 370] on link "POT SIZES" at bounding box center [219, 364] width 48 height 27
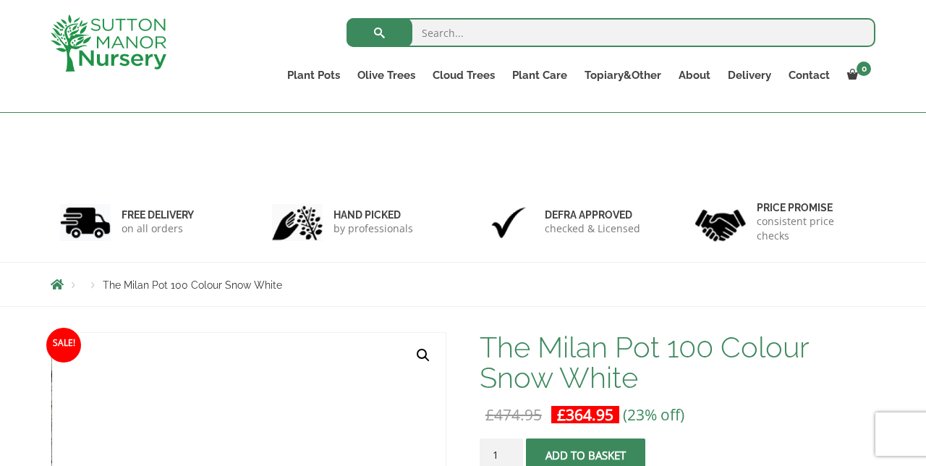
scroll to position [0, 0]
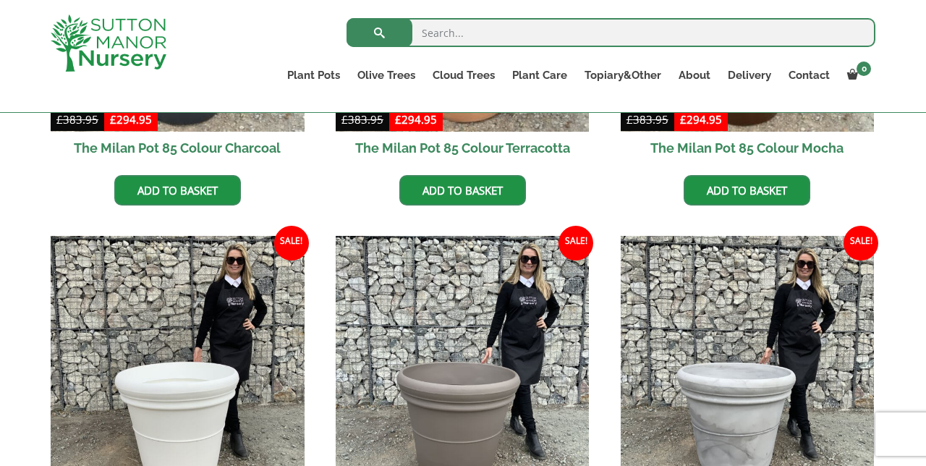
scroll to position [505, 0]
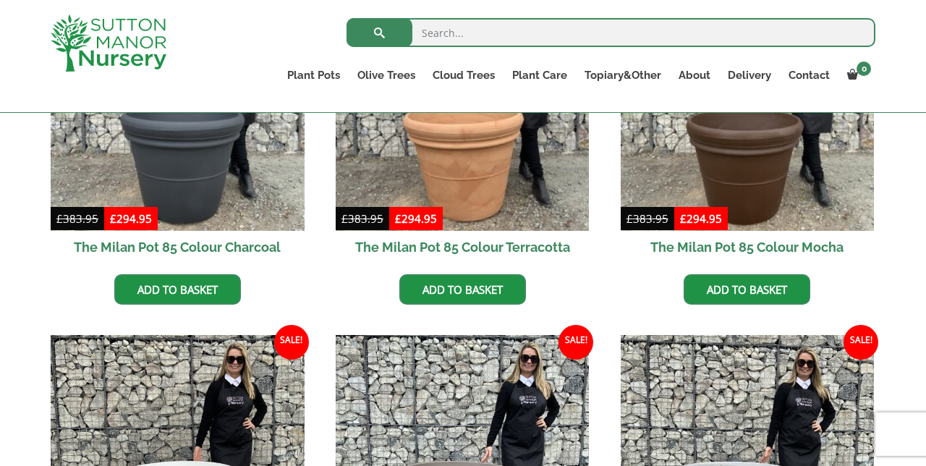
click at [501, 406] on img at bounding box center [463, 462] width 254 height 254
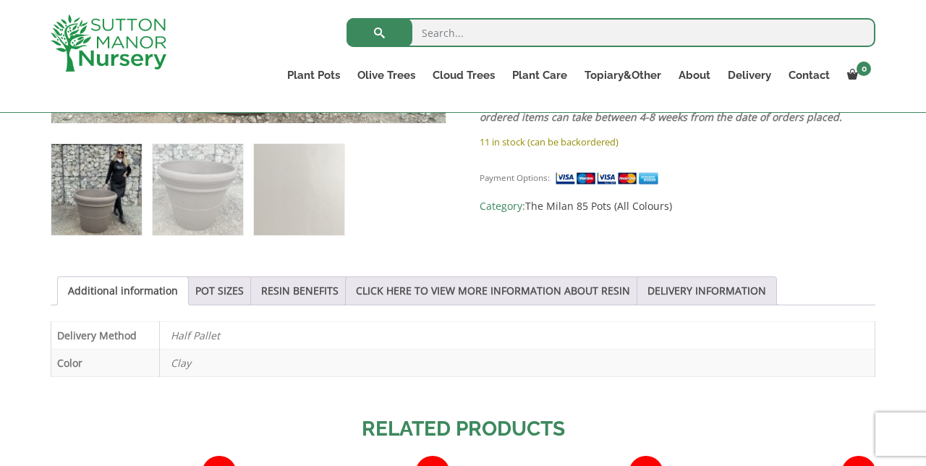
scroll to position [614, 0]
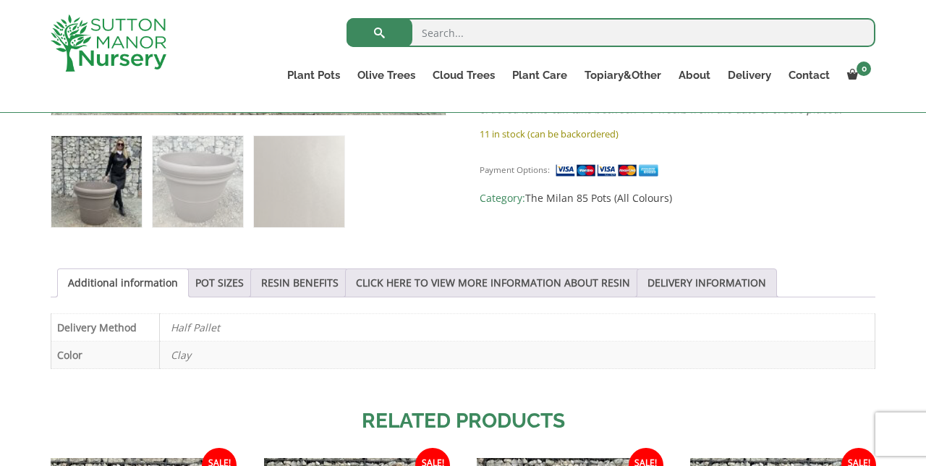
click at [227, 286] on link "POT SIZES" at bounding box center [219, 282] width 48 height 27
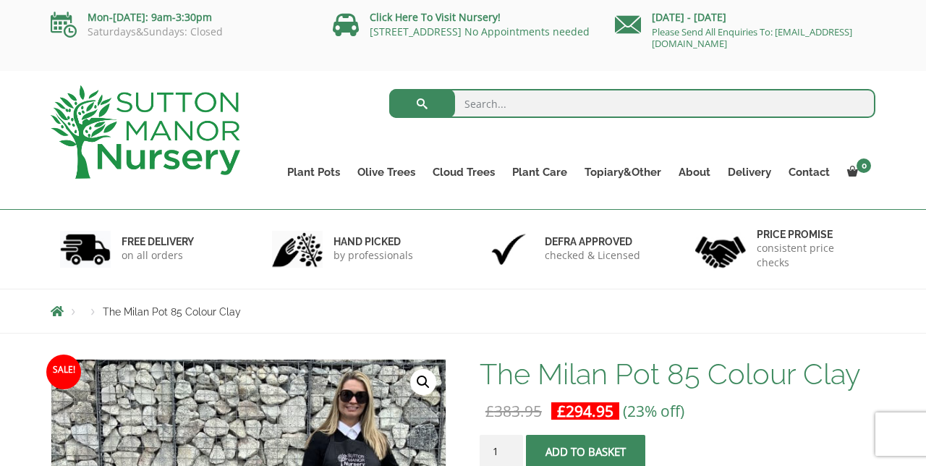
scroll to position [0, 0]
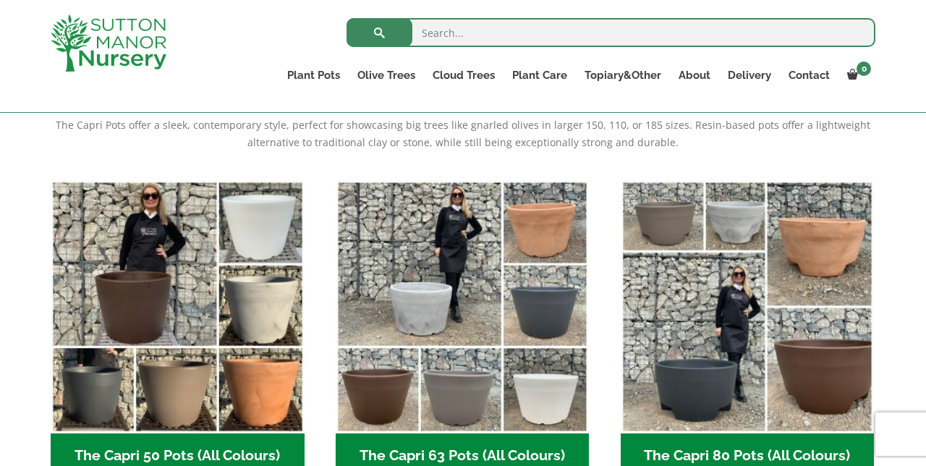
scroll to position [315, 0]
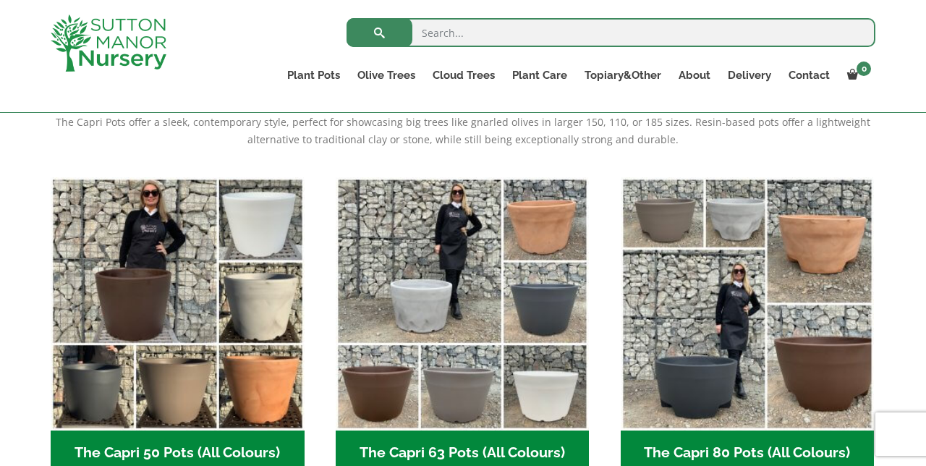
click at [697, 352] on img "Visit product category The Capri 80 Pots (All Colours)" at bounding box center [748, 304] width 254 height 254
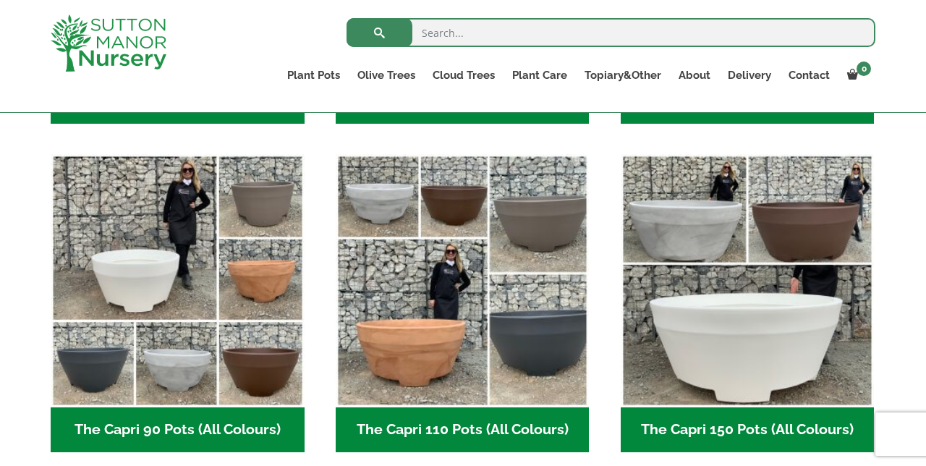
click at [244, 324] on img "Visit product category The Capri 90 Pots (All Colours)" at bounding box center [178, 281] width 254 height 254
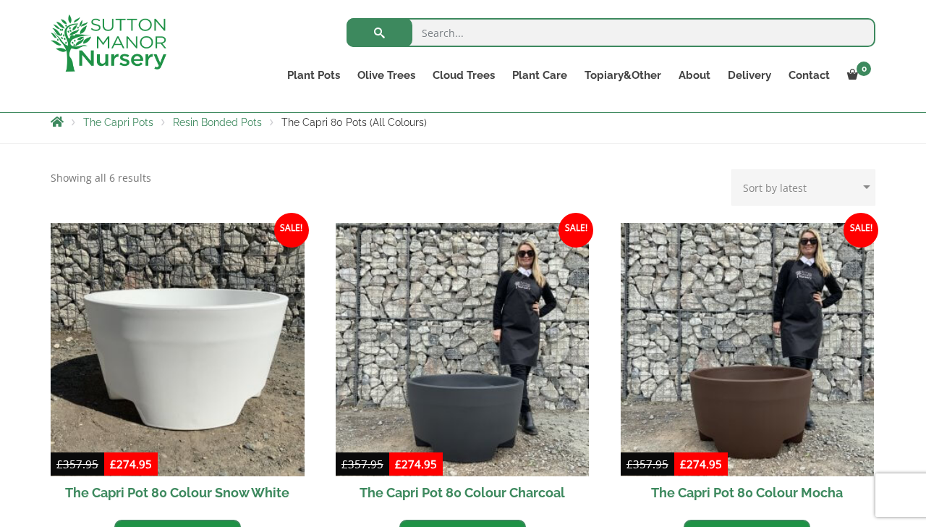
scroll to position [260, 0]
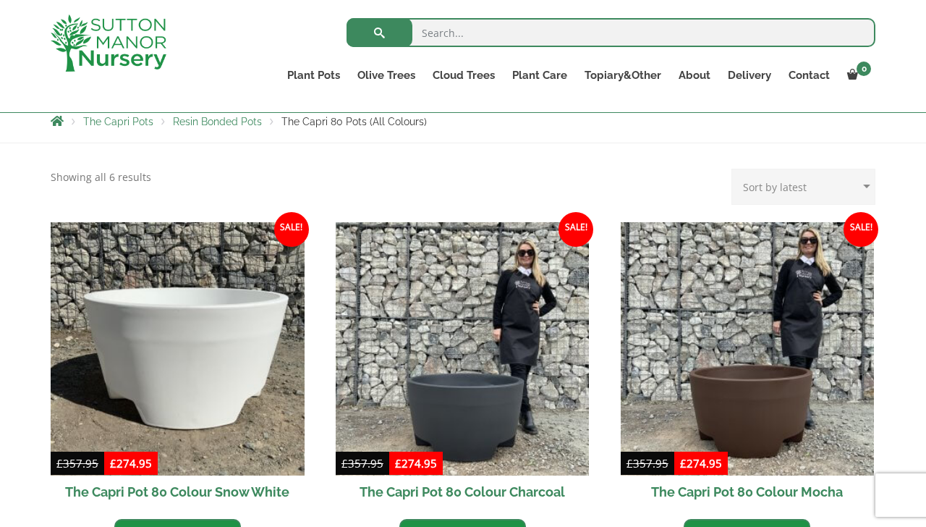
click at [755, 381] on img at bounding box center [748, 349] width 254 height 254
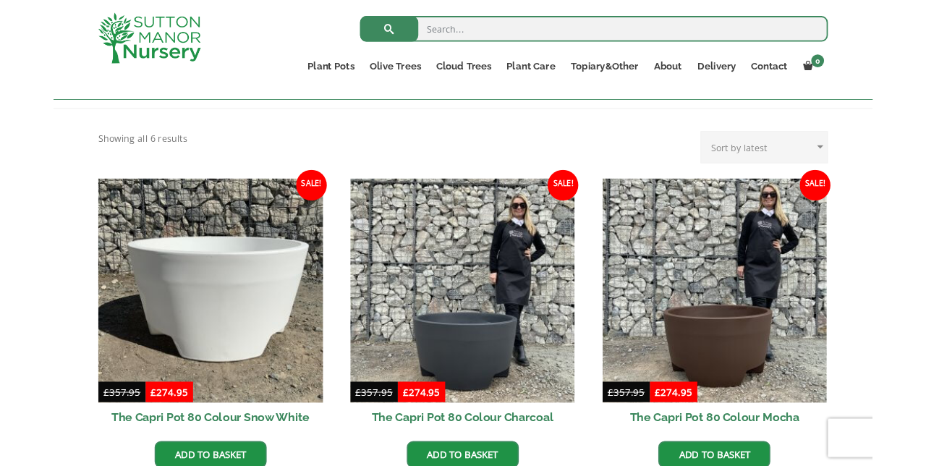
scroll to position [321, 0]
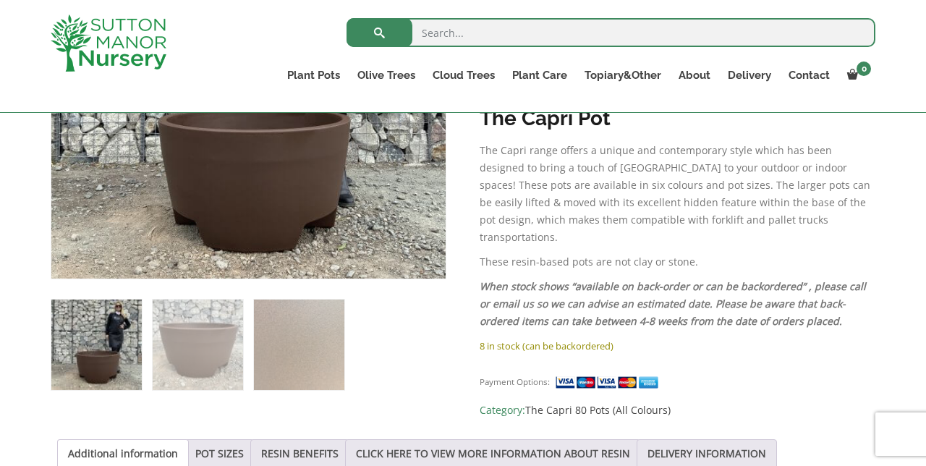
scroll to position [451, 0]
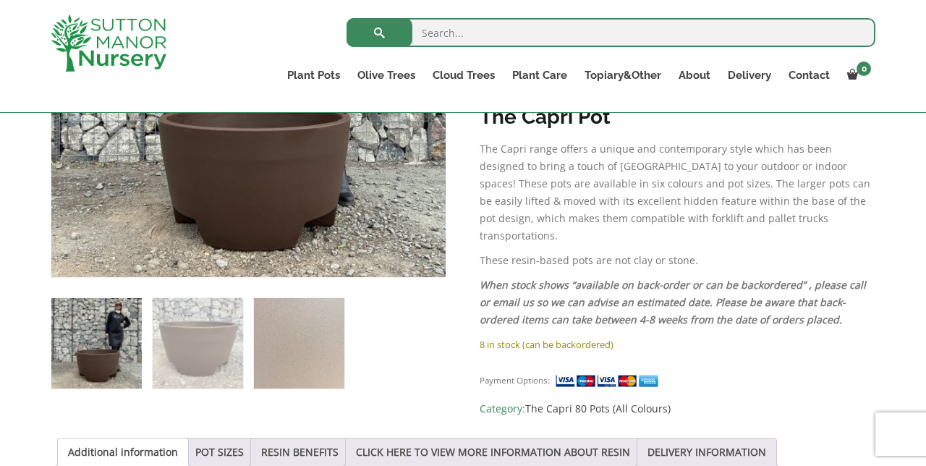
click at [217, 450] on link "POT SIZES" at bounding box center [219, 451] width 48 height 27
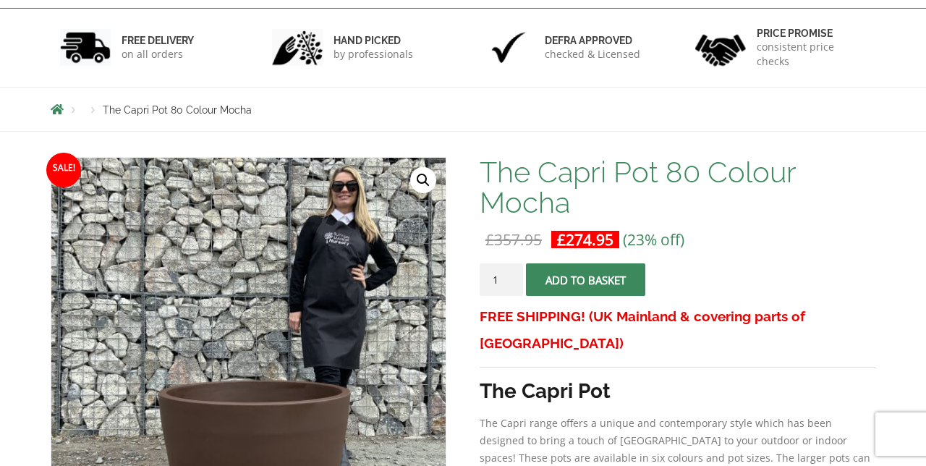
scroll to position [0, 0]
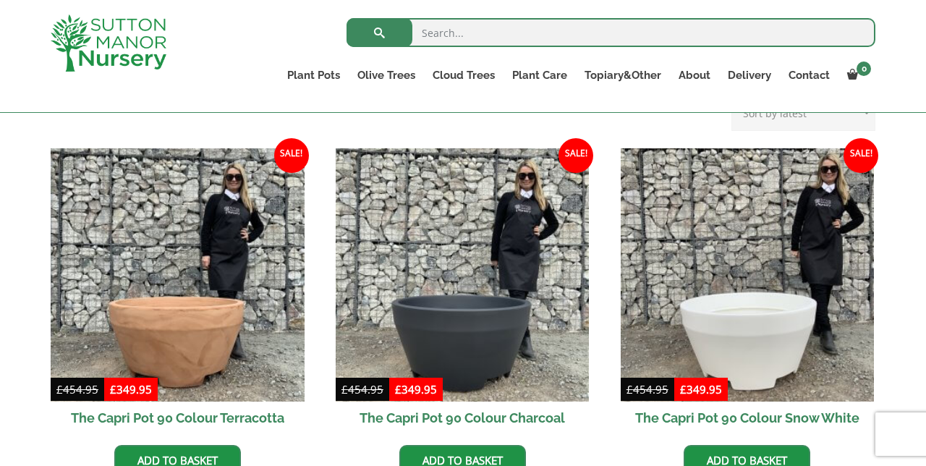
scroll to position [336, 0]
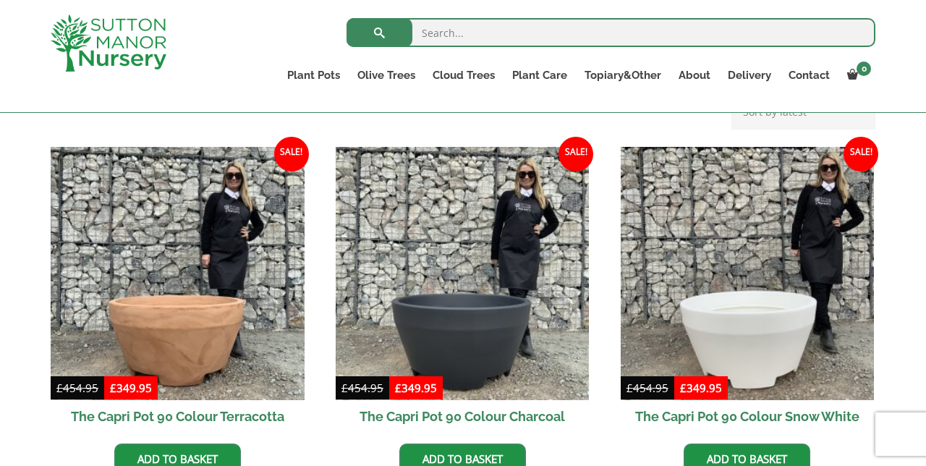
click at [220, 327] on img at bounding box center [178, 274] width 254 height 254
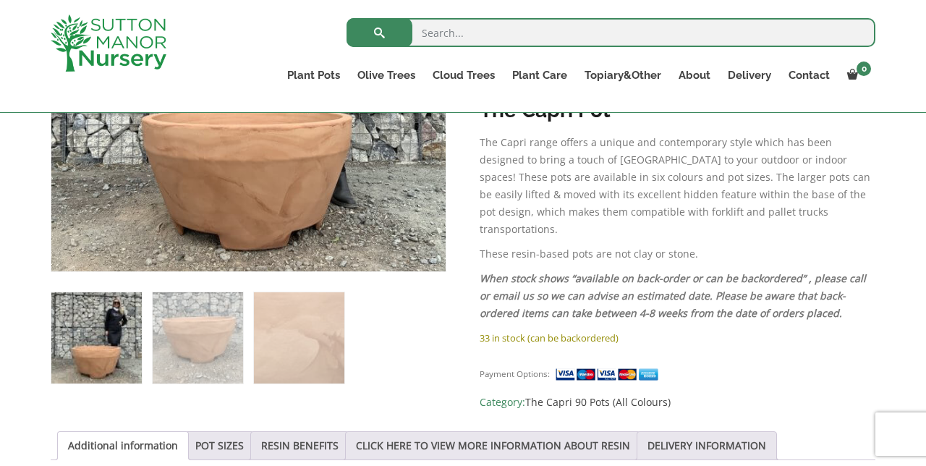
scroll to position [459, 0]
click at [226, 433] on link "POT SIZES" at bounding box center [219, 444] width 48 height 27
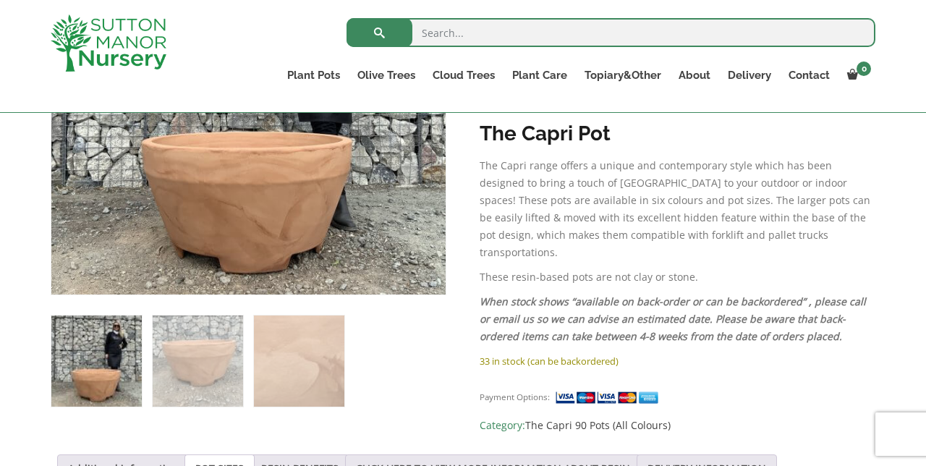
scroll to position [436, 0]
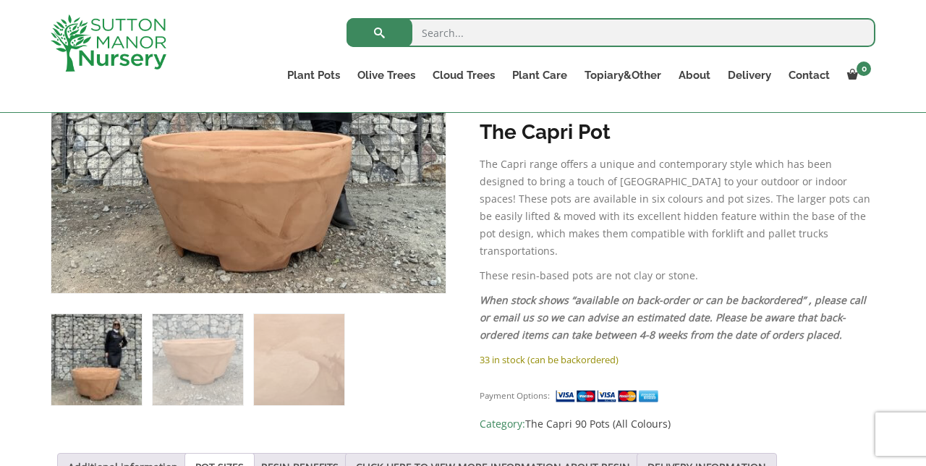
click at [321, 465] on link "RESIN BENEFITS" at bounding box center [299, 467] width 77 height 27
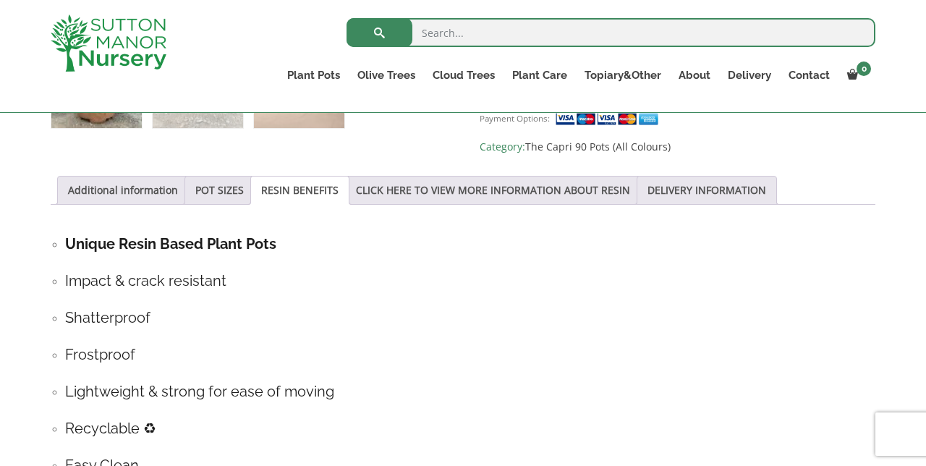
scroll to position [712, 0]
